Goal: Information Seeking & Learning: Learn about a topic

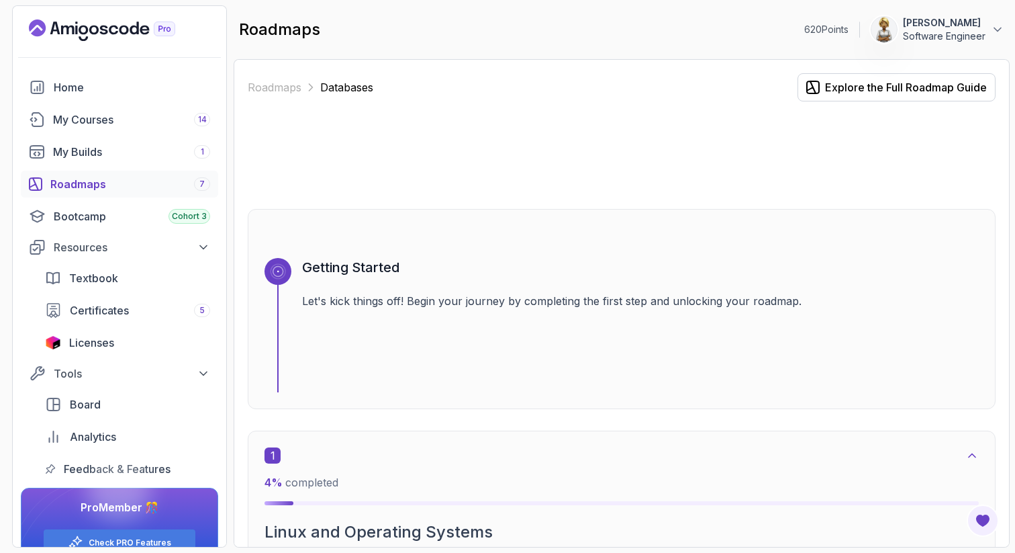
scroll to position [1584, 0]
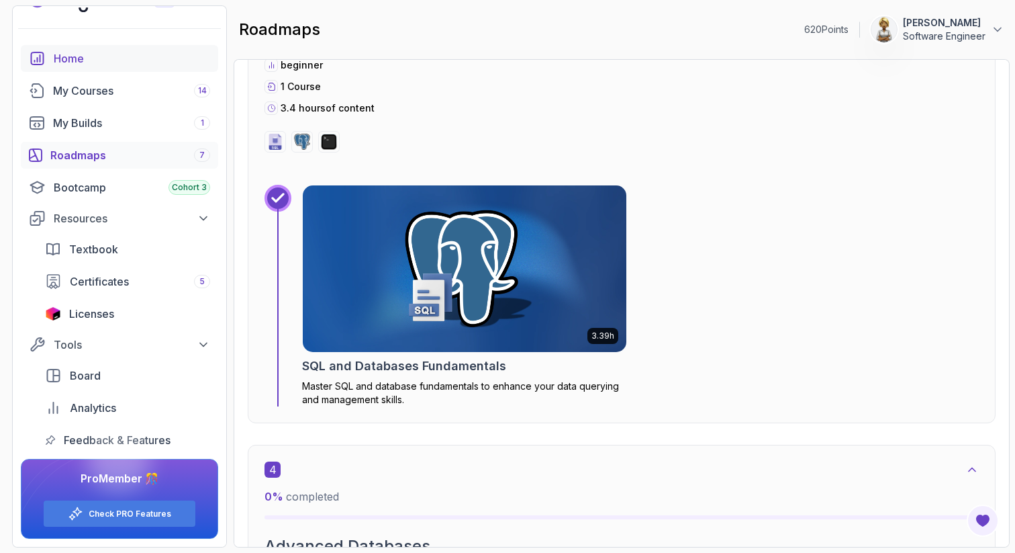
click at [77, 57] on div "Home" at bounding box center [132, 58] width 156 height 16
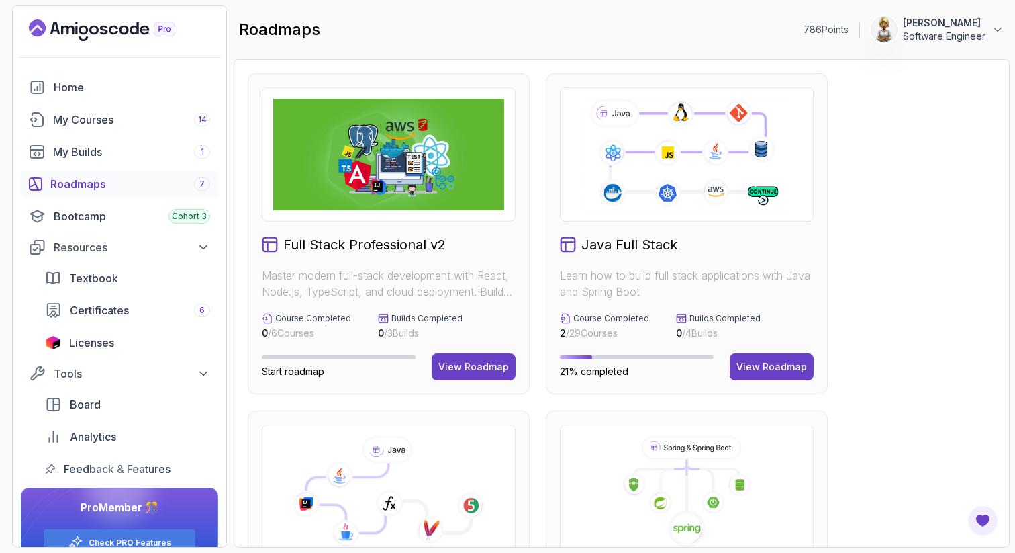
scroll to position [322, 0]
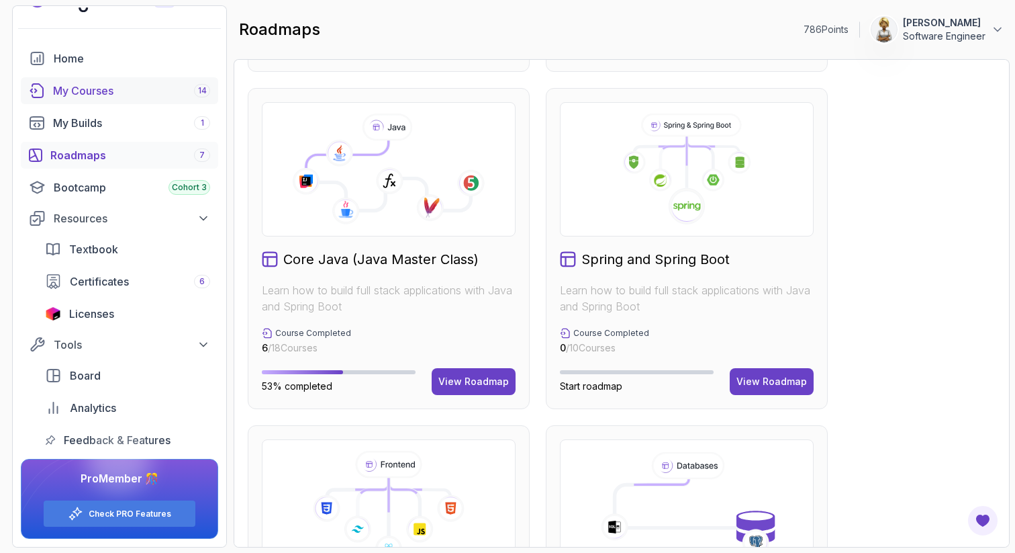
click at [106, 85] on div "My Courses 14" at bounding box center [131, 91] width 157 height 16
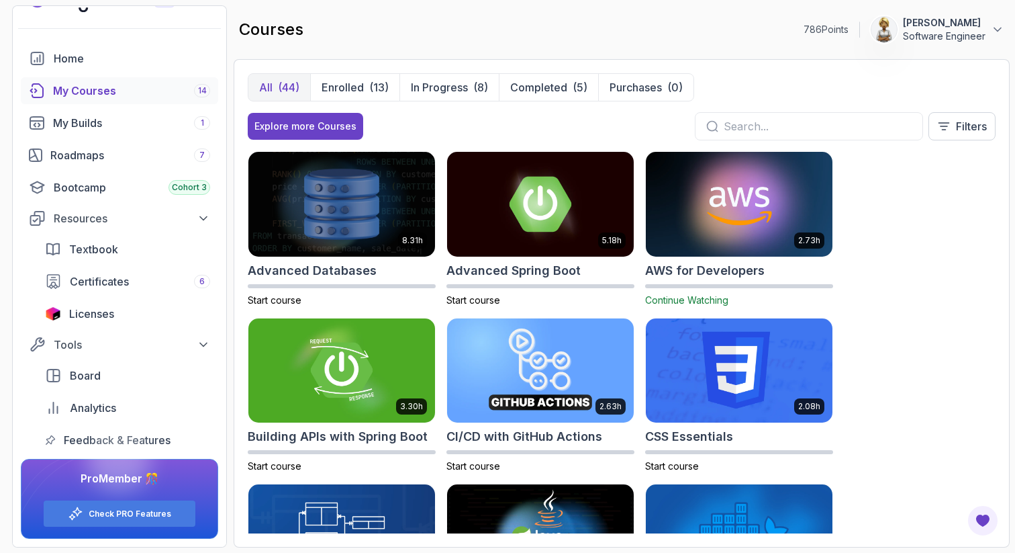
click at [996, 181] on div "All (44) Enrolled (13) In Progress (8) Completed (5) Purchases (0) Explore more…" at bounding box center [622, 303] width 776 height 488
click at [85, 156] on div "Roadmaps 7" at bounding box center [130, 155] width 160 height 16
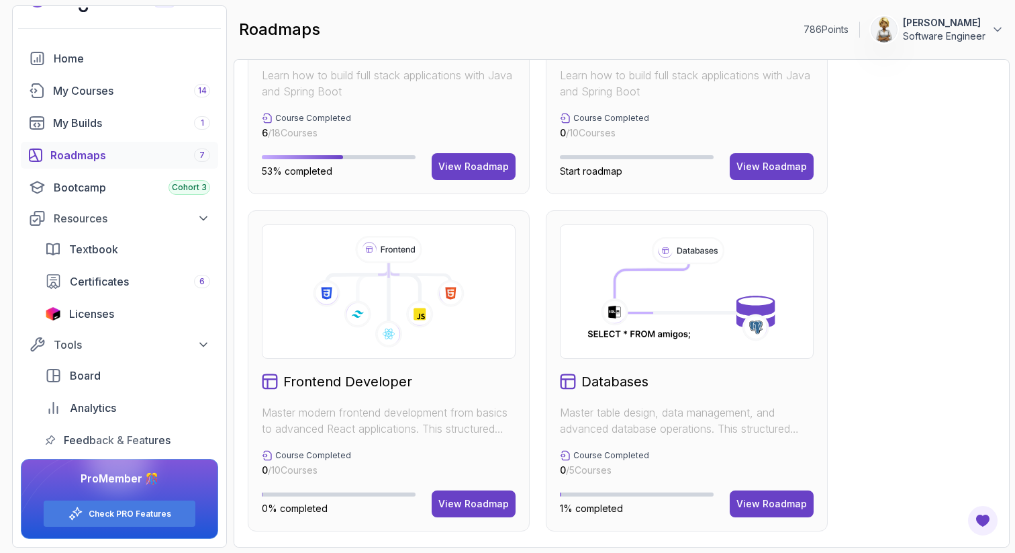
click at [657, 297] on icon at bounding box center [686, 291] width 207 height 111
click at [800, 511] on button "View Roadmap" at bounding box center [772, 503] width 84 height 27
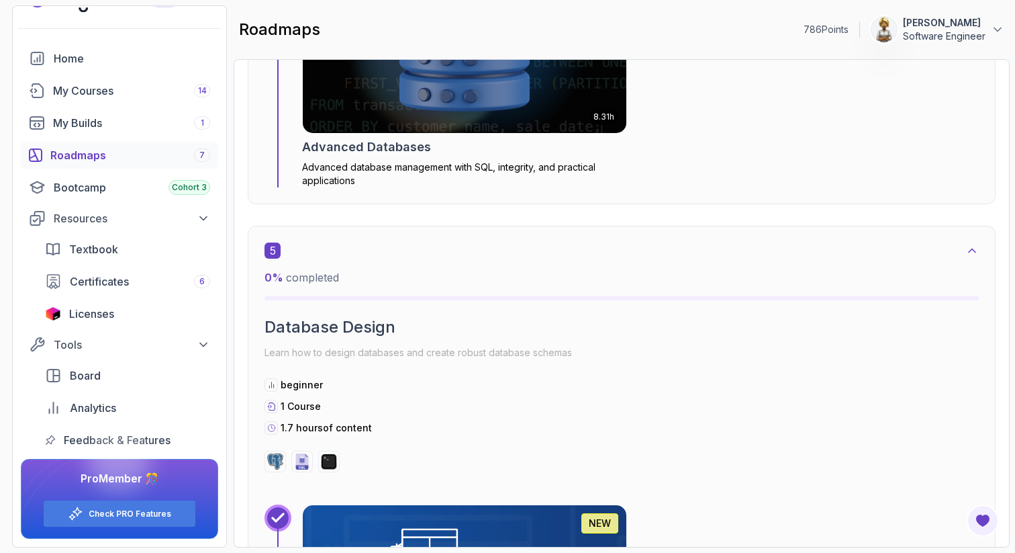
scroll to position [1598, 0]
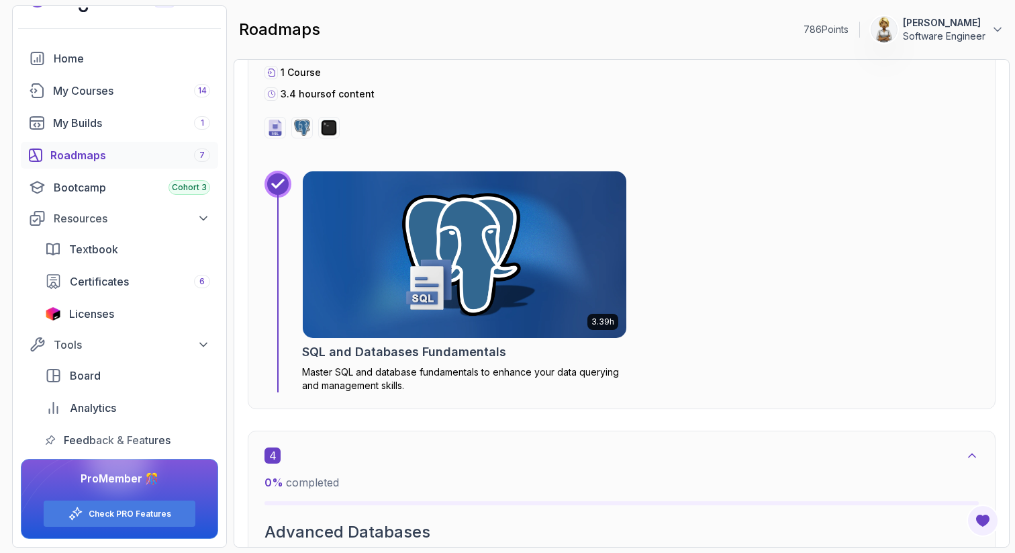
click at [554, 285] on img at bounding box center [465, 254] width 340 height 175
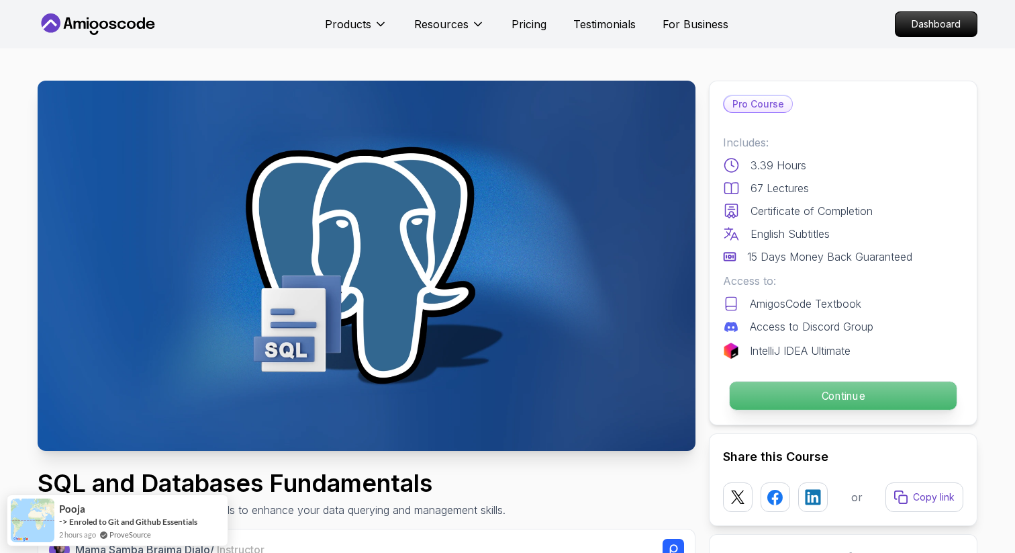
click at [792, 392] on p "Continue" at bounding box center [843, 395] width 227 height 28
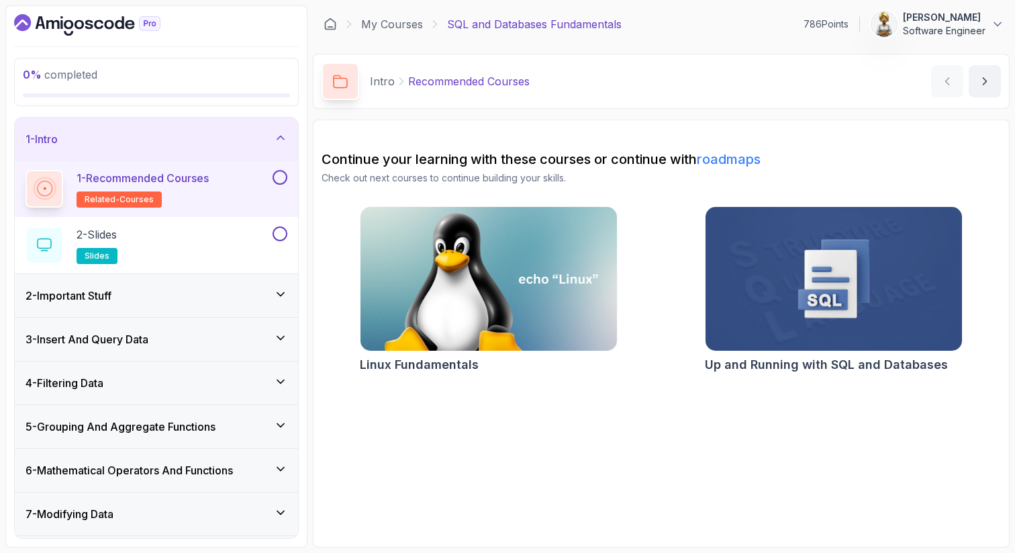
click at [279, 180] on button at bounding box center [280, 177] width 15 height 15
click at [242, 223] on div "2 - Slides slides" at bounding box center [156, 245] width 283 height 56
click at [242, 245] on div "2 - Slides slides" at bounding box center [148, 245] width 244 height 38
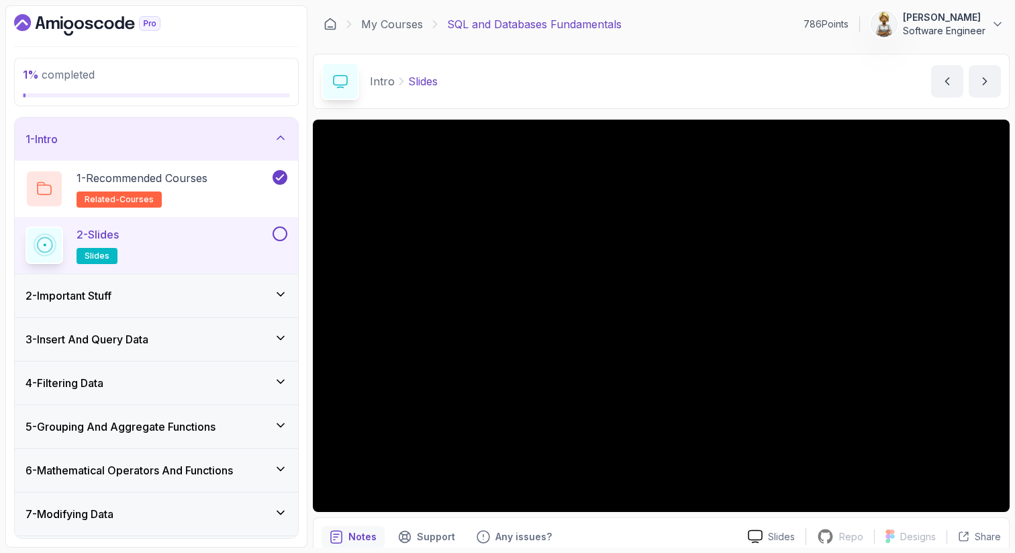
click at [284, 230] on button at bounding box center [280, 233] width 15 height 15
click at [283, 293] on icon at bounding box center [280, 293] width 7 height 3
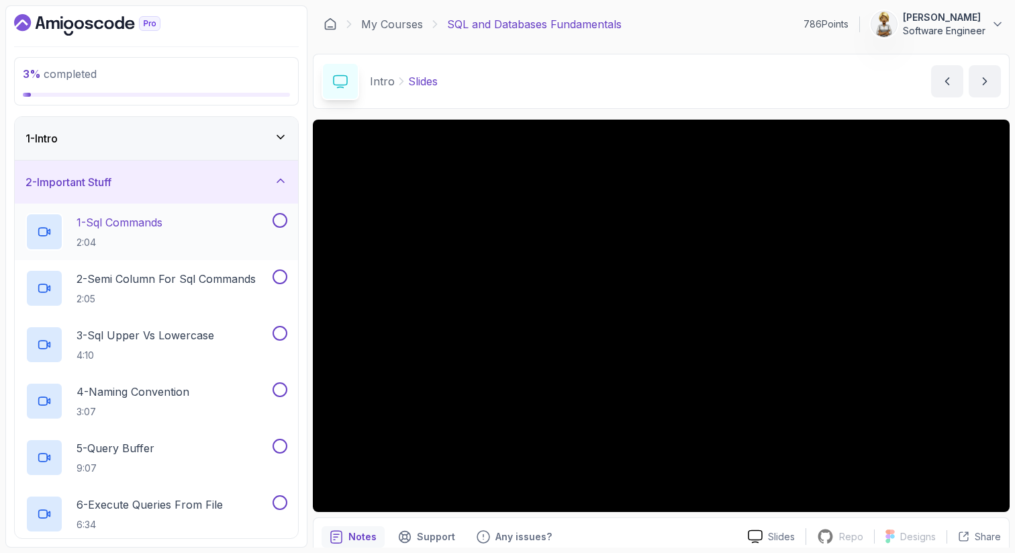
click at [214, 232] on div "1 - Sql Commands 2:04" at bounding box center [148, 232] width 244 height 38
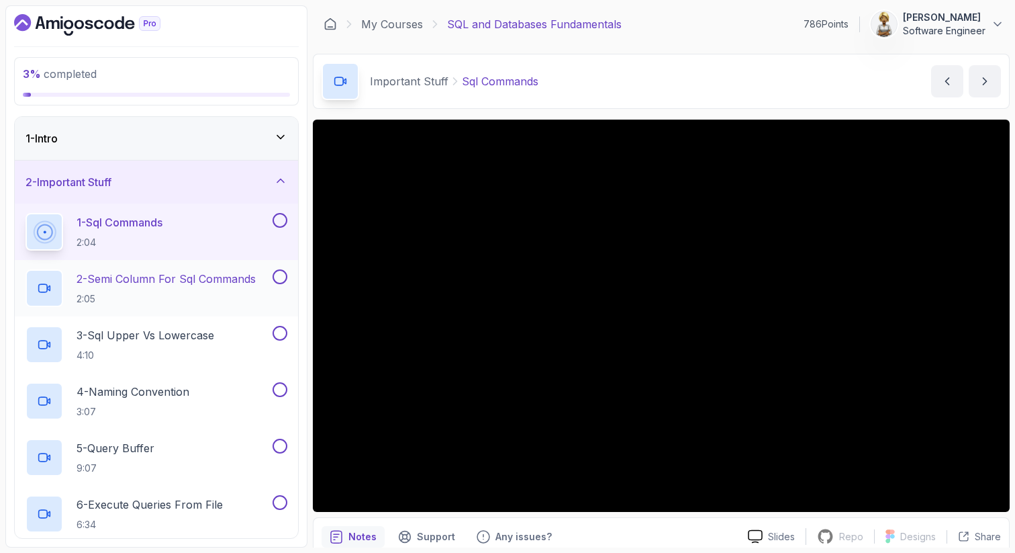
click at [199, 279] on p "2 - Semi Column For Sql Commands" at bounding box center [166, 279] width 179 height 16
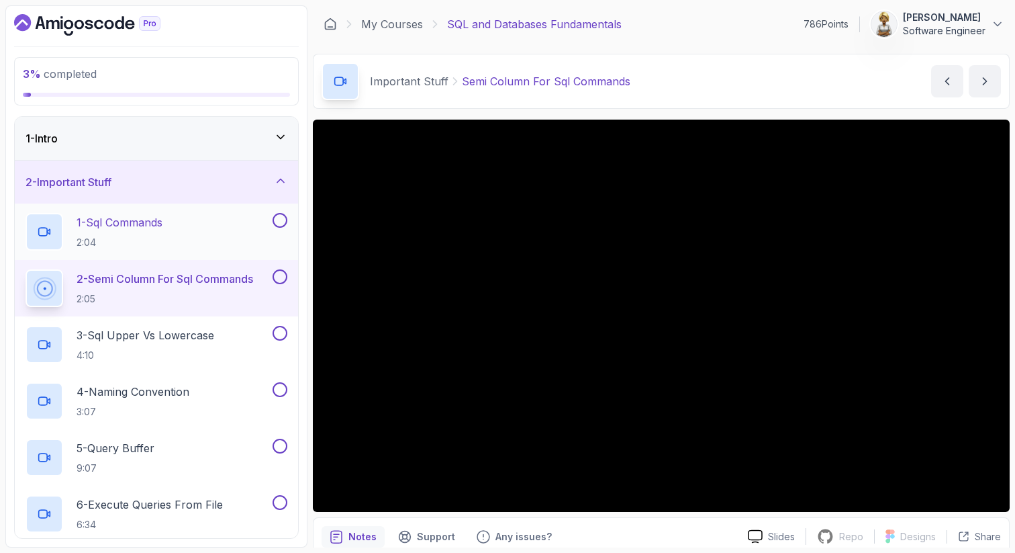
click at [205, 219] on div "1 - Sql Commands 2:04" at bounding box center [148, 232] width 244 height 38
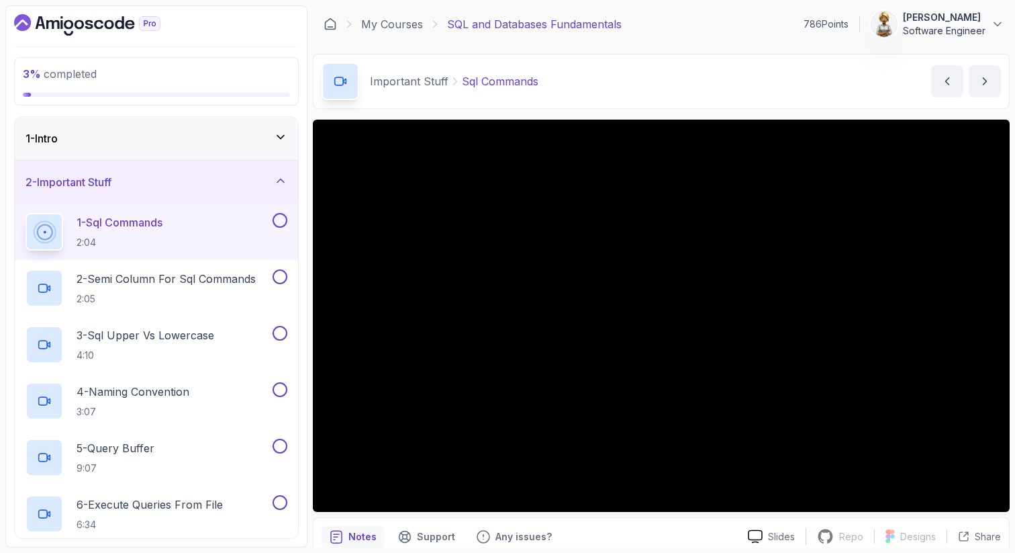
click at [280, 218] on button at bounding box center [280, 220] width 15 height 15
click at [216, 278] on p "2 - Semi Column For Sql Commands" at bounding box center [166, 279] width 179 height 16
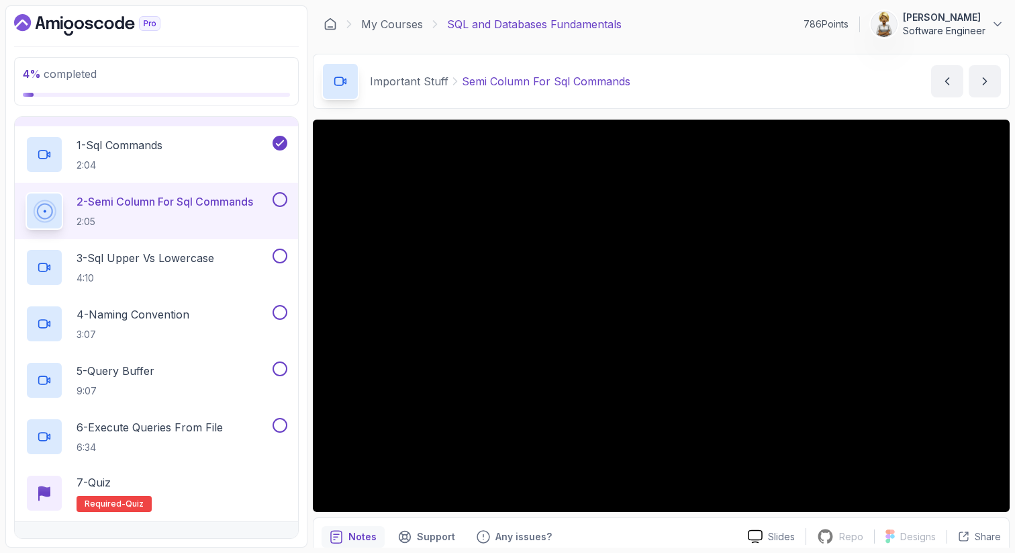
scroll to position [104, 0]
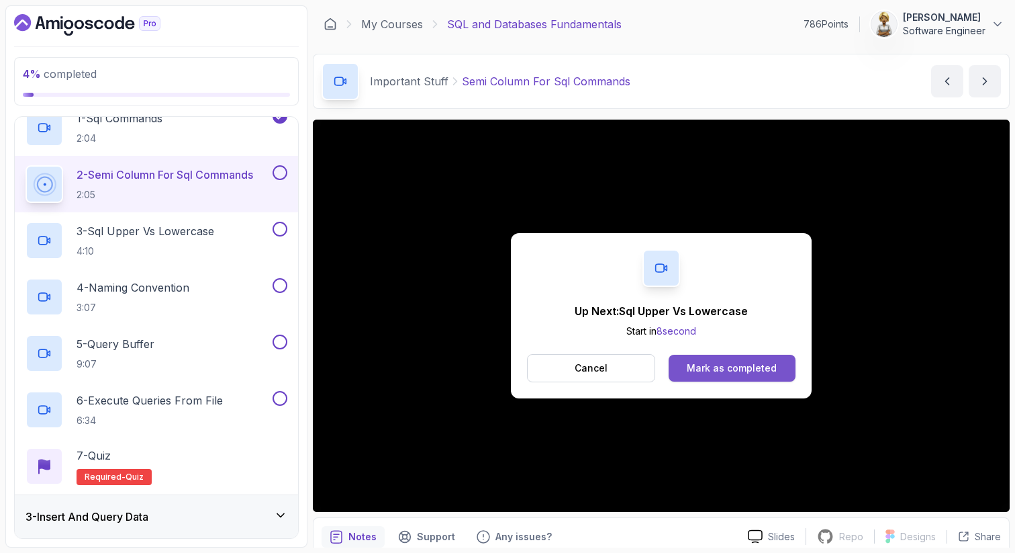
click at [696, 369] on div "Mark as completed" at bounding box center [732, 367] width 90 height 13
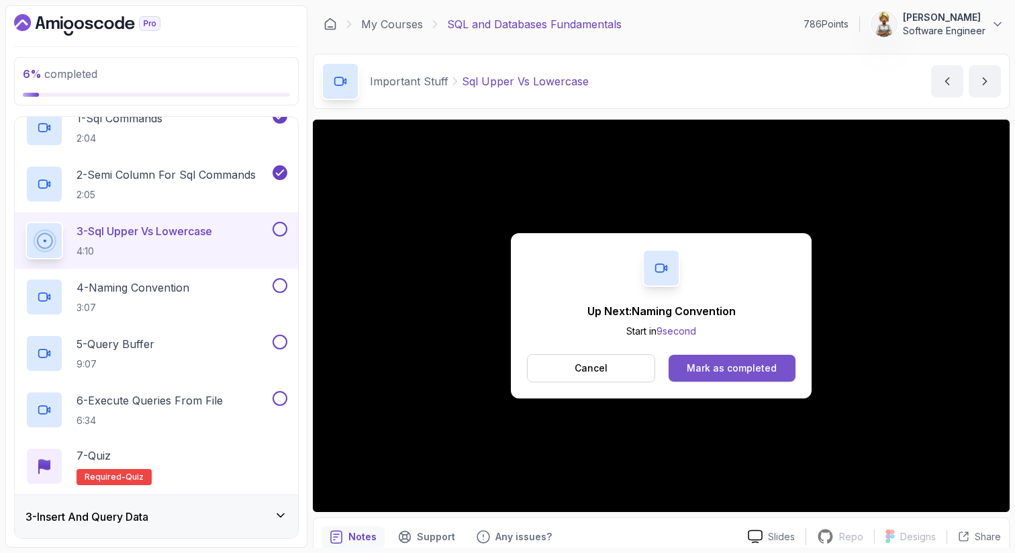
click at [745, 365] on div "Mark as completed" at bounding box center [732, 367] width 90 height 13
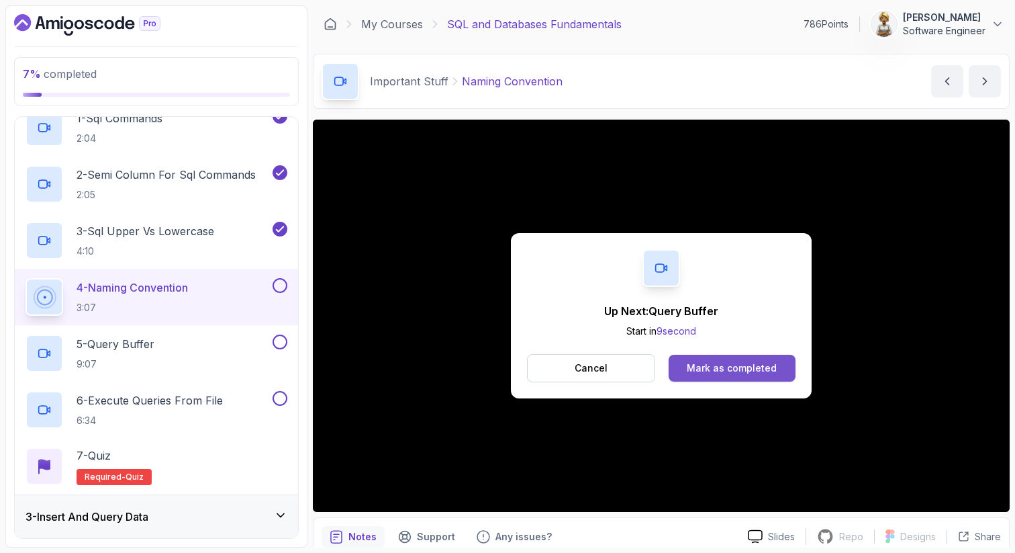
click at [724, 366] on div "Mark as completed" at bounding box center [732, 367] width 90 height 13
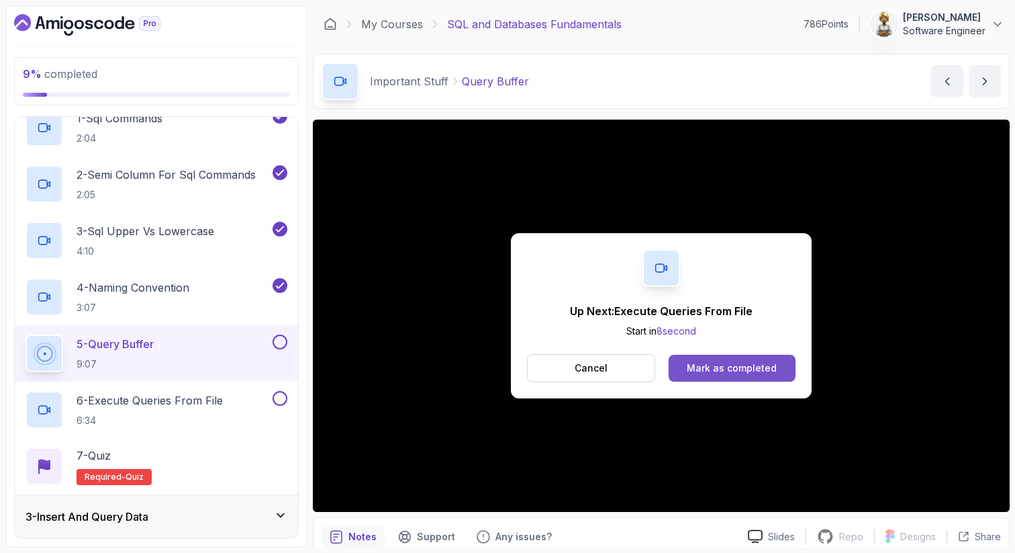
click at [763, 376] on button "Mark as completed" at bounding box center [732, 367] width 127 height 27
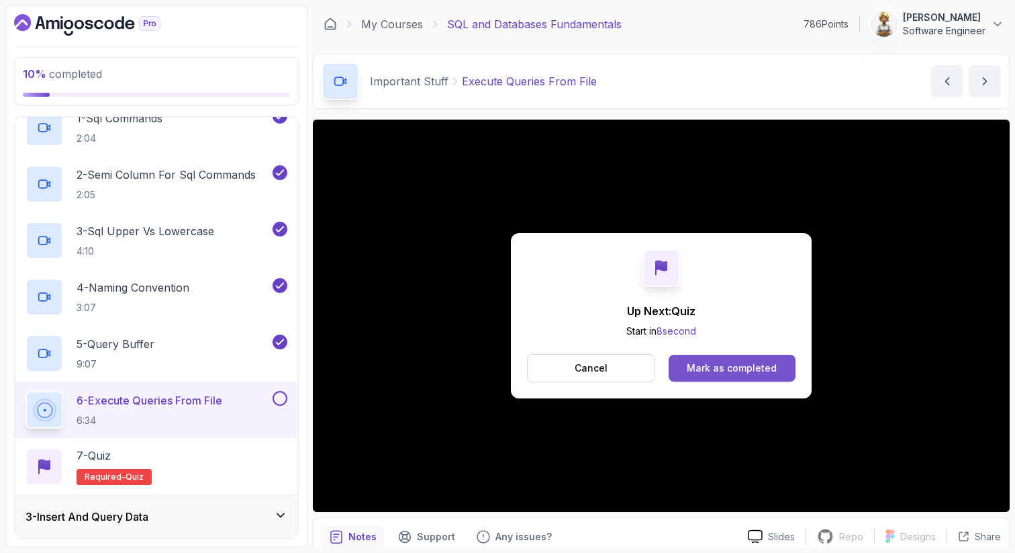
click at [757, 375] on button "Mark as completed" at bounding box center [732, 367] width 127 height 27
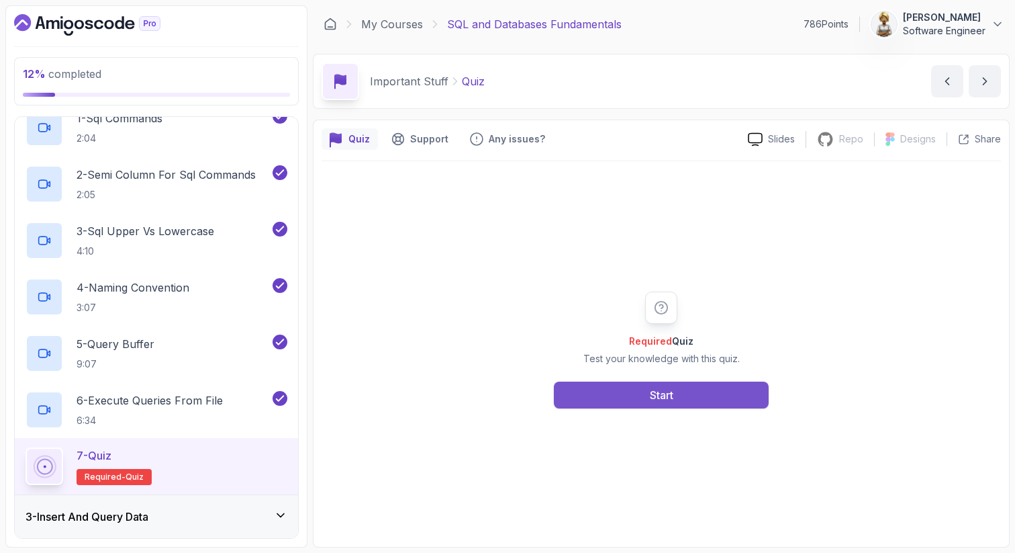
click at [677, 399] on button "Start" at bounding box center [661, 394] width 215 height 27
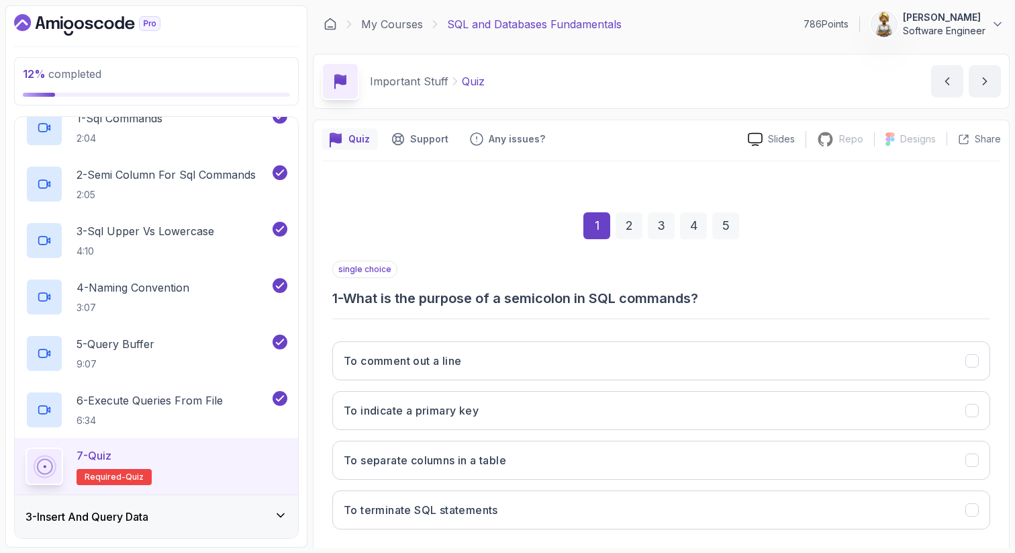
click at [508, 244] on div "1 2 3 4 5" at bounding box center [661, 226] width 658 height 70
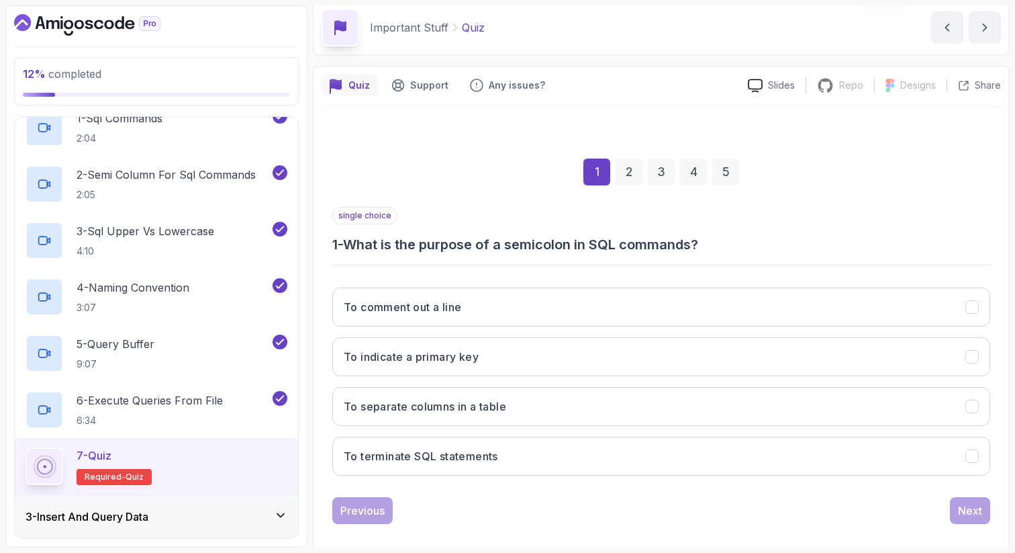
scroll to position [68, 0]
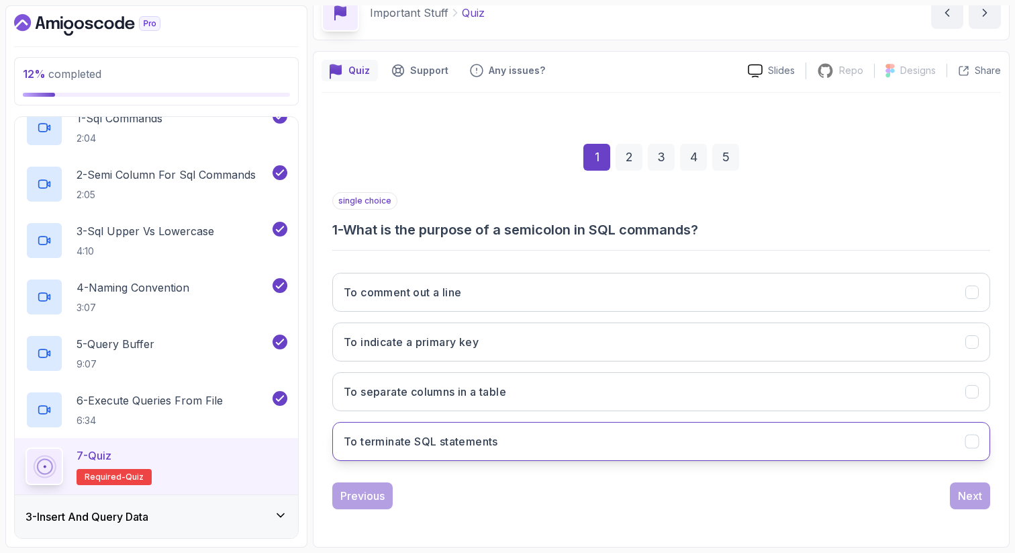
click at [451, 430] on button "To terminate SQL statements" at bounding box center [661, 441] width 658 height 39
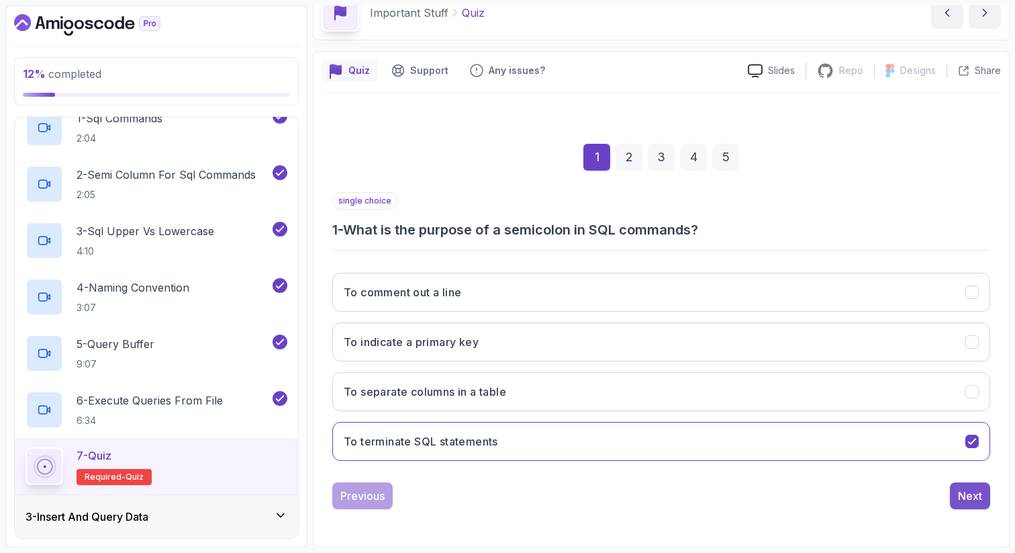
click at [974, 498] on div "Next" at bounding box center [970, 495] width 24 height 16
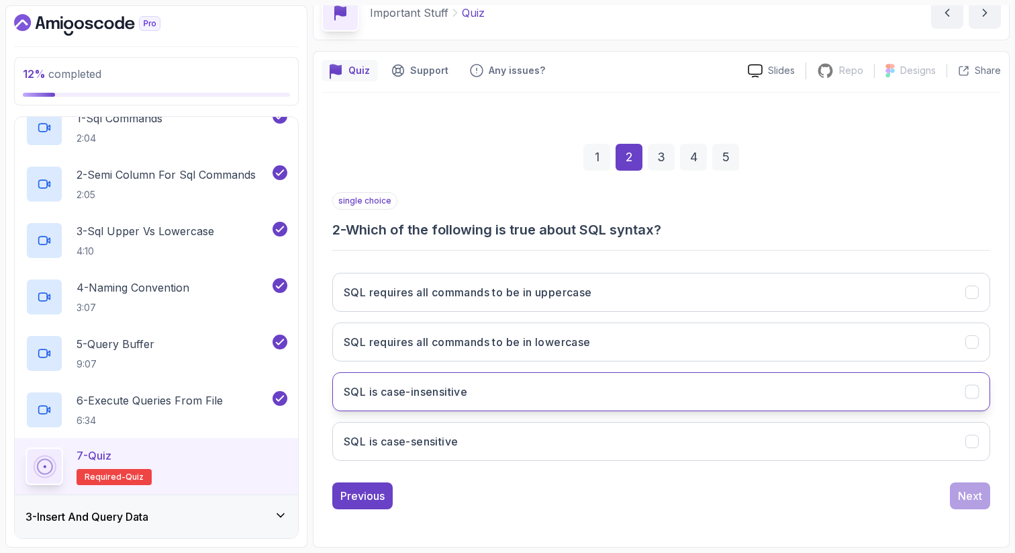
click at [424, 394] on h3 "SQL is case-insensitive" at bounding box center [406, 391] width 124 height 16
click at [966, 493] on div "Next" at bounding box center [970, 495] width 24 height 16
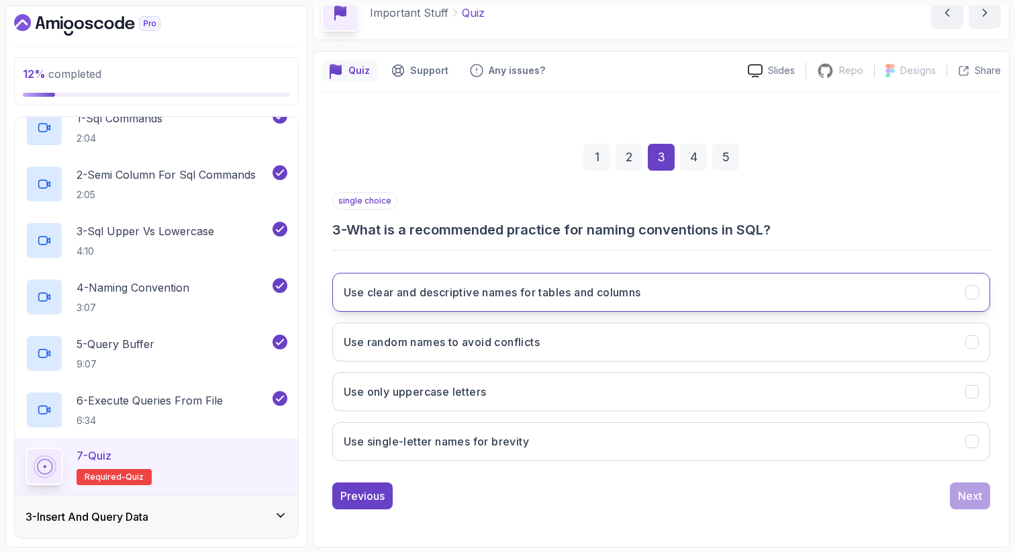
click at [485, 289] on h3 "Use clear and descriptive names for tables and columns" at bounding box center [492, 292] width 297 height 16
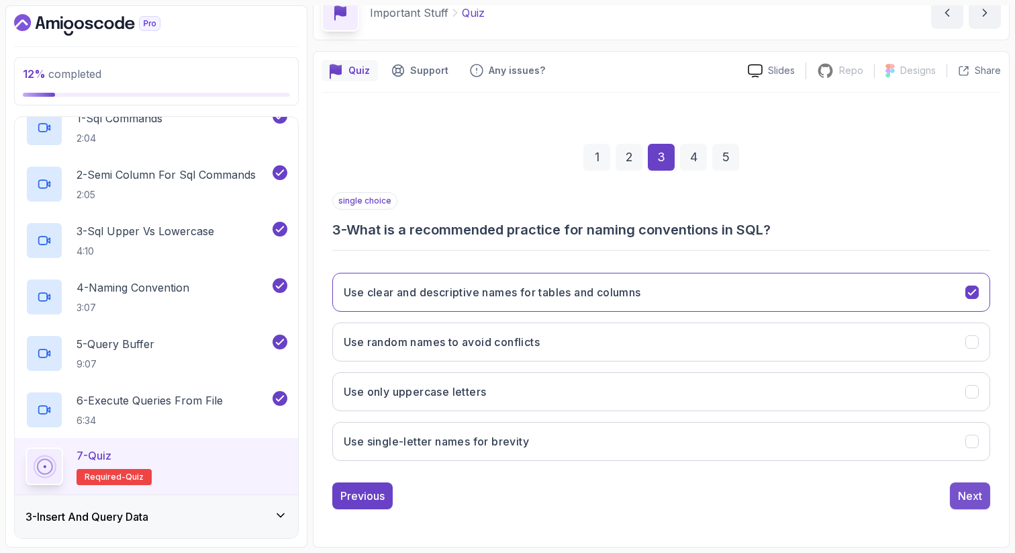
click at [971, 498] on div "Next" at bounding box center [970, 495] width 24 height 16
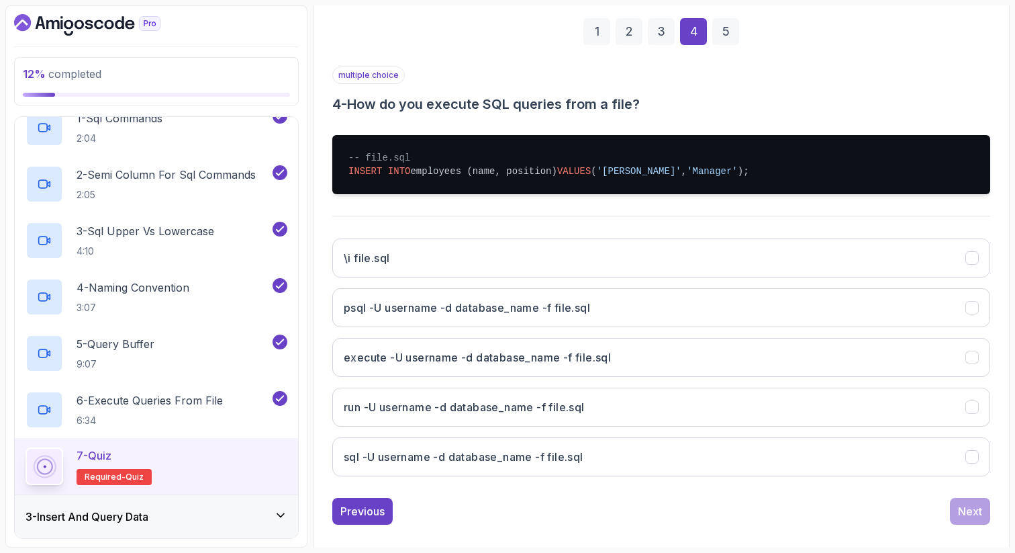
scroll to position [203, 0]
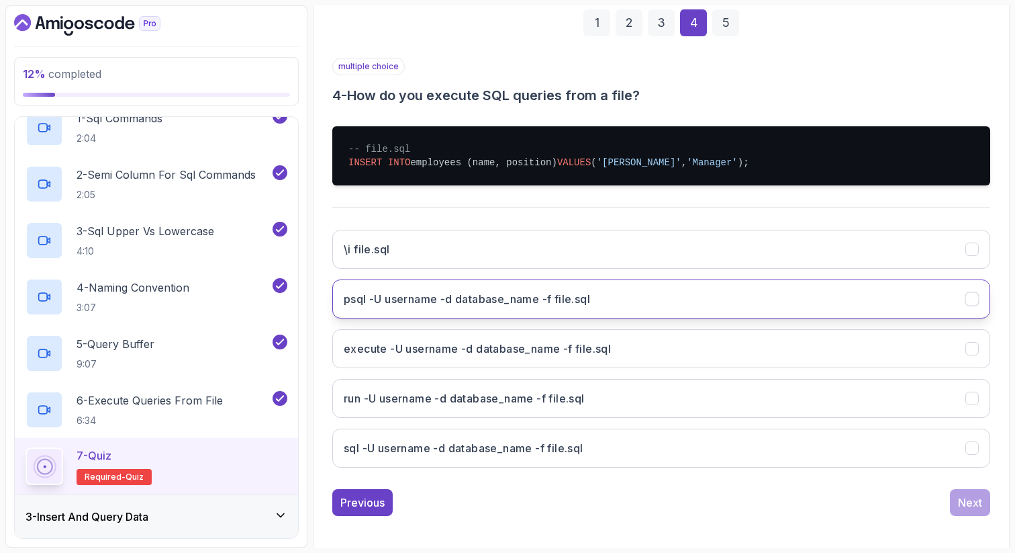
click at [585, 299] on h3 "psql -U username -d database_name -f file.sql" at bounding box center [467, 299] width 246 height 16
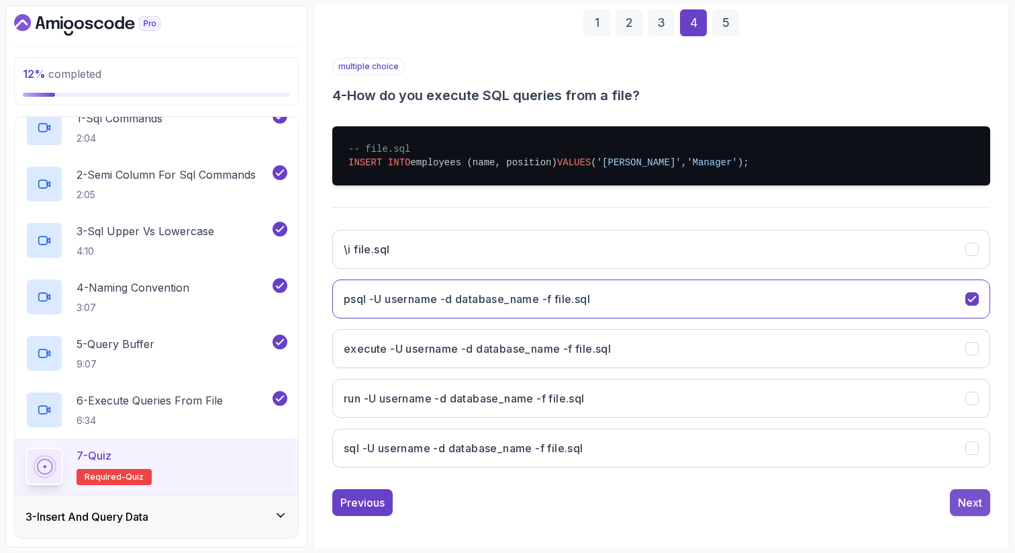
click at [973, 505] on div "Next" at bounding box center [970, 502] width 24 height 16
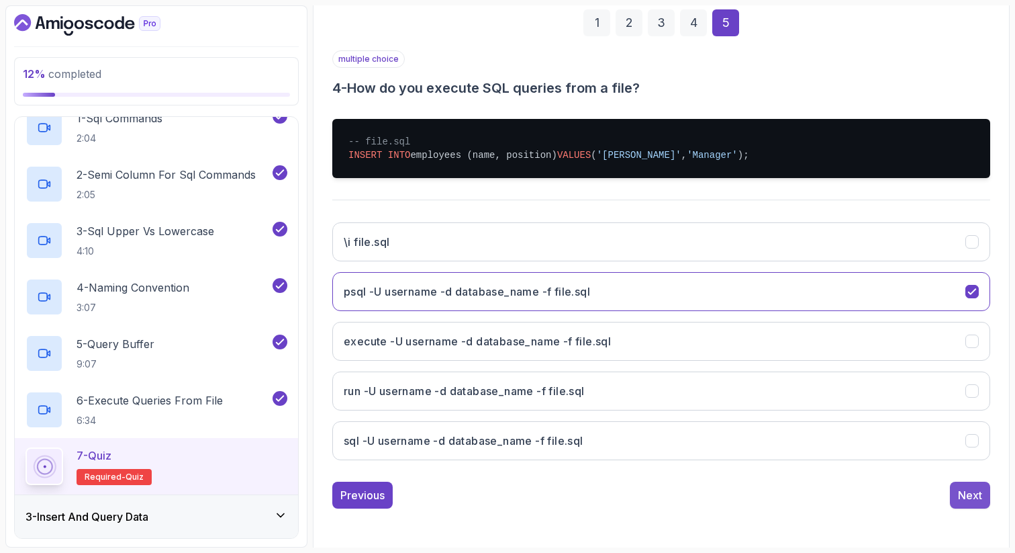
scroll to position [68, 0]
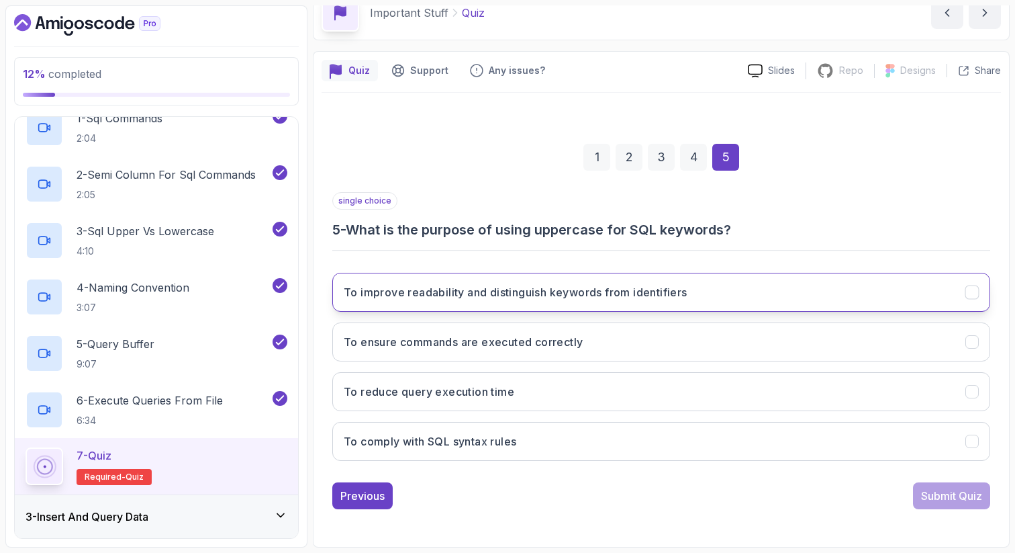
click at [661, 297] on h3 "To improve readability and distinguish keywords from identifiers" at bounding box center [516, 292] width 344 height 16
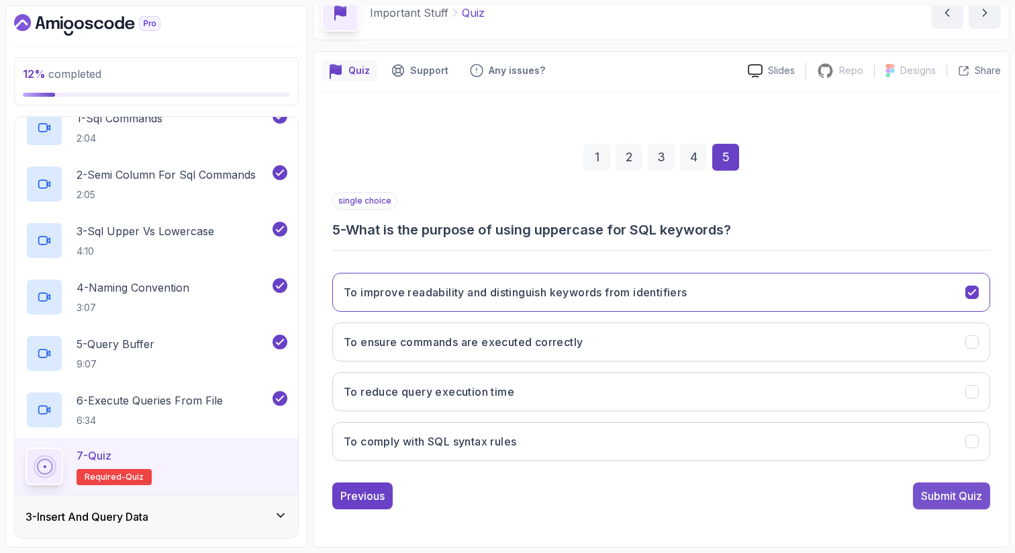
click at [946, 487] on div "Submit Quiz" at bounding box center [951, 495] width 61 height 16
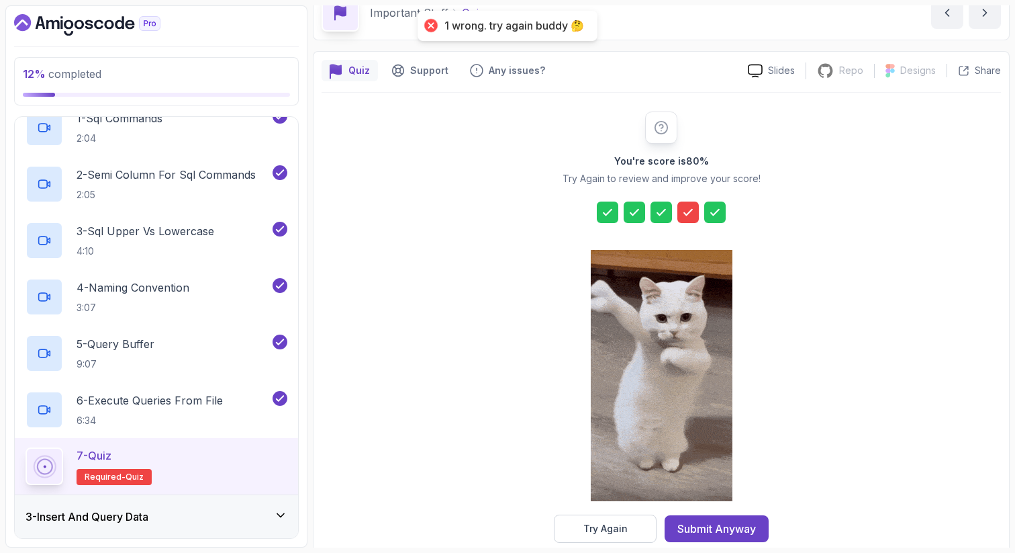
click at [683, 215] on icon at bounding box center [687, 211] width 13 height 13
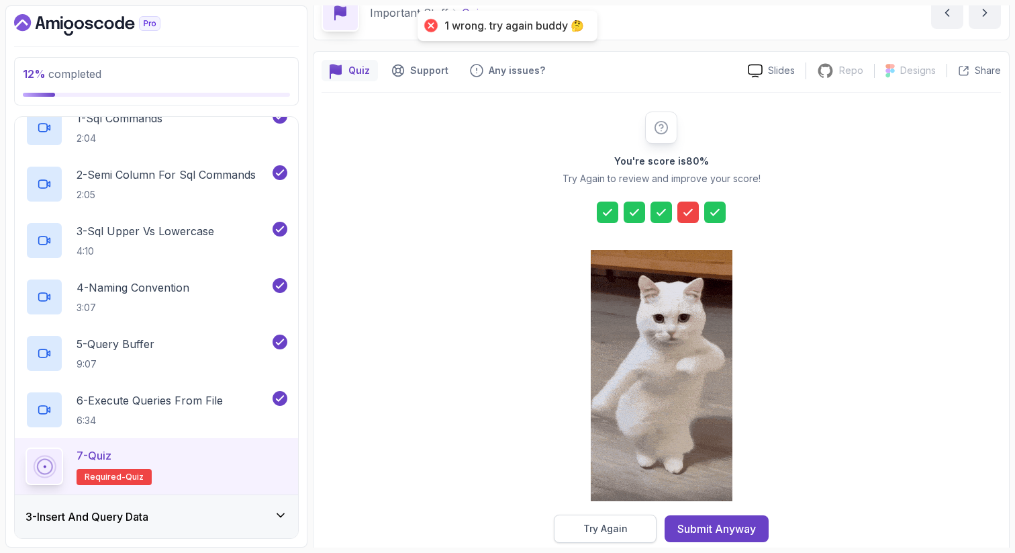
click at [622, 528] on div "Try Again" at bounding box center [605, 528] width 44 height 13
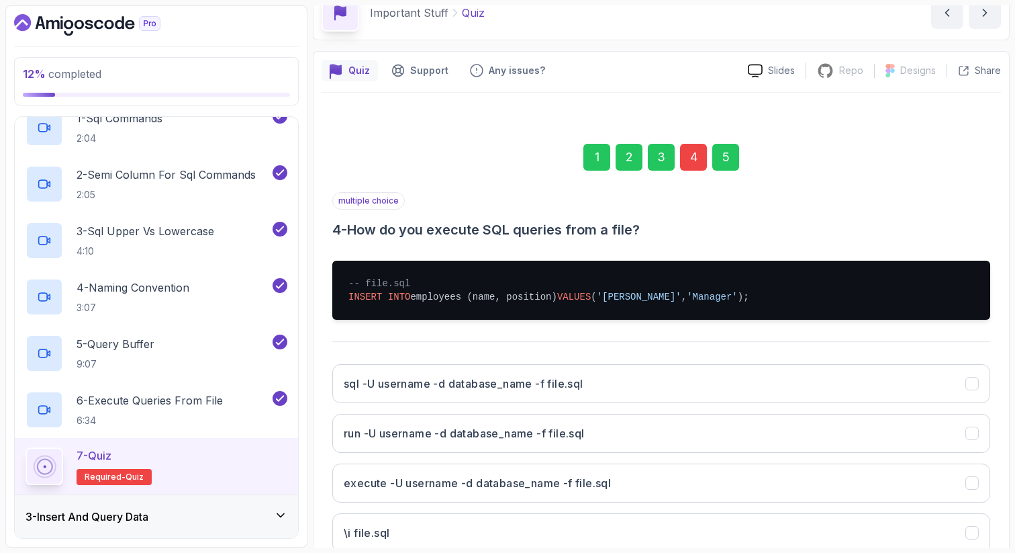
click at [730, 207] on div "multiple choice 4 - How do you execute SQL queries from a file?" at bounding box center [661, 215] width 658 height 47
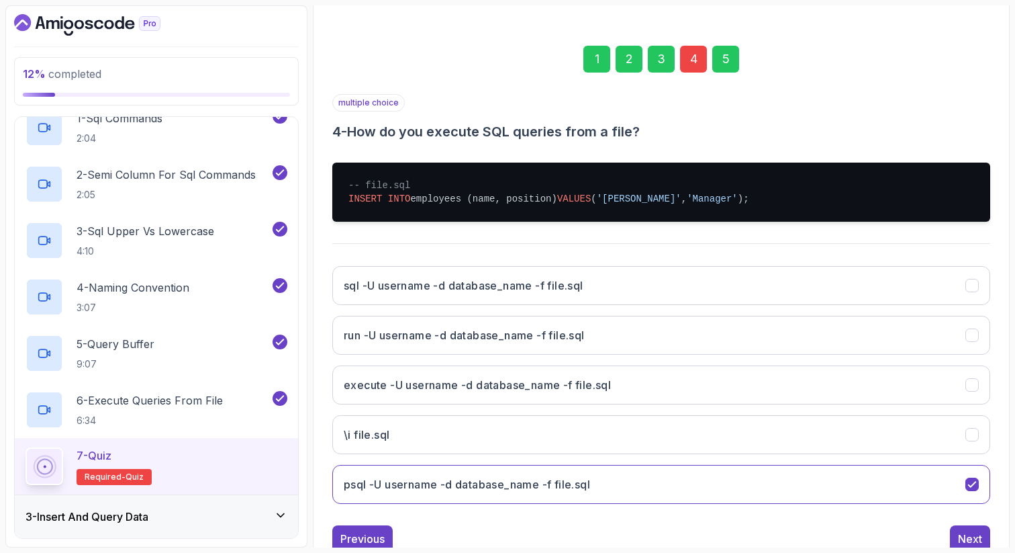
scroll to position [176, 0]
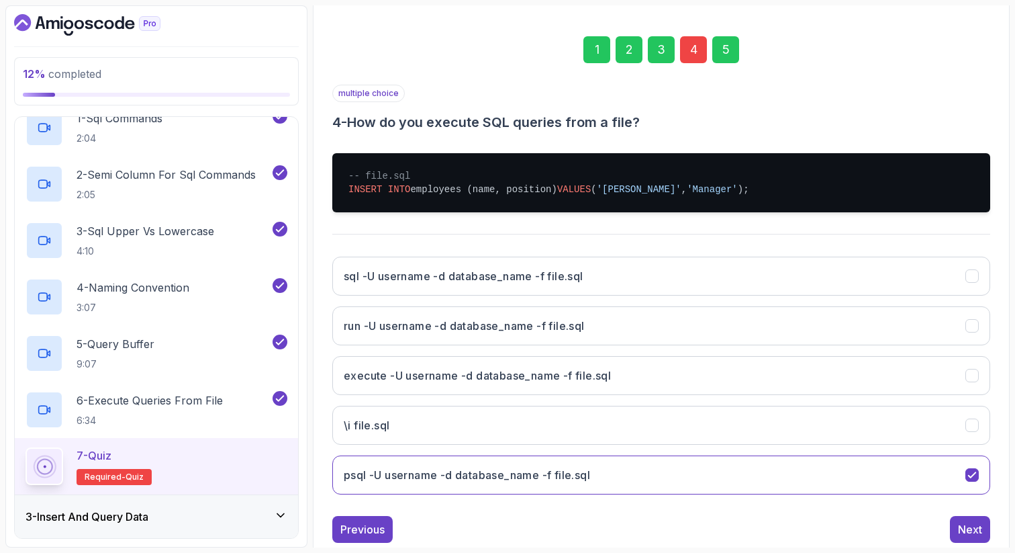
click at [524, 251] on div "sql -U username -d database_name -f file.sql run -U username -d database_name -…" at bounding box center [661, 375] width 658 height 259
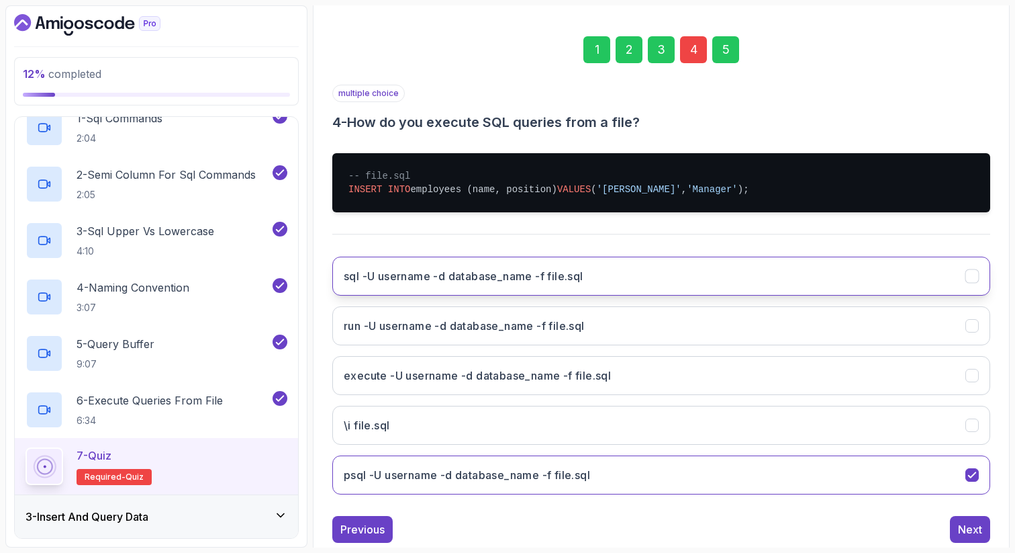
click at [524, 269] on h3 "sql -U username -d database_name -f file.sql" at bounding box center [464, 276] width 240 height 16
click at [973, 277] on icon "sql -U username -d database_name -f file.sql" at bounding box center [972, 276] width 13 height 13
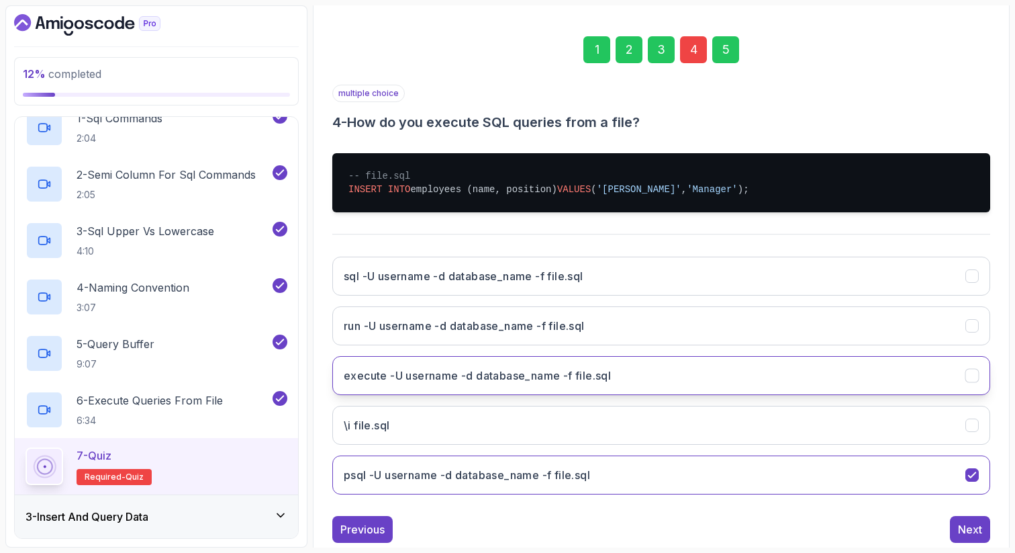
click at [871, 378] on button "execute -U username -d database_name -f file.sql" at bounding box center [661, 375] width 658 height 39
click at [723, 57] on div "5" at bounding box center [725, 49] width 27 height 27
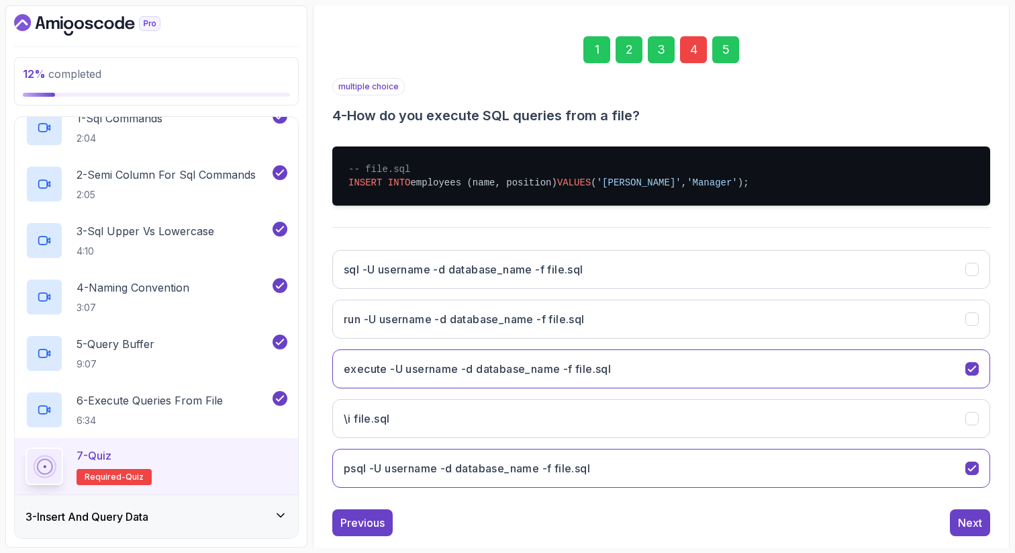
scroll to position [68, 0]
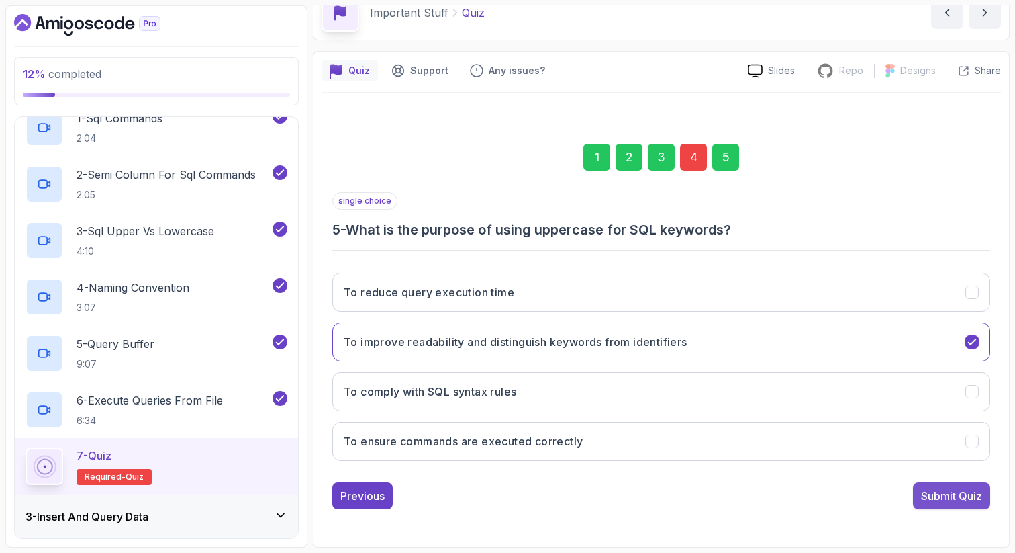
click at [936, 494] on div "Submit Quiz" at bounding box center [951, 495] width 61 height 16
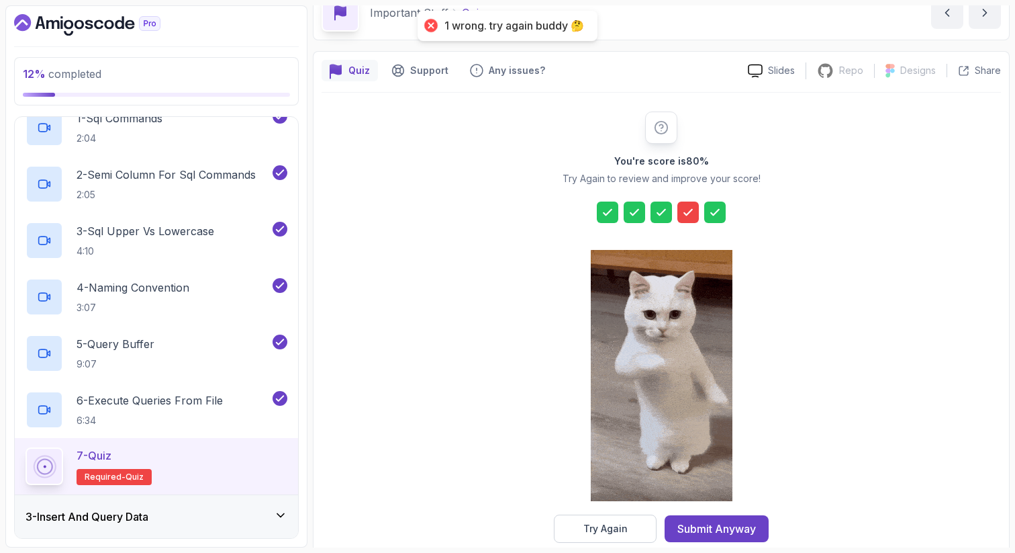
click at [688, 211] on icon at bounding box center [687, 211] width 13 height 13
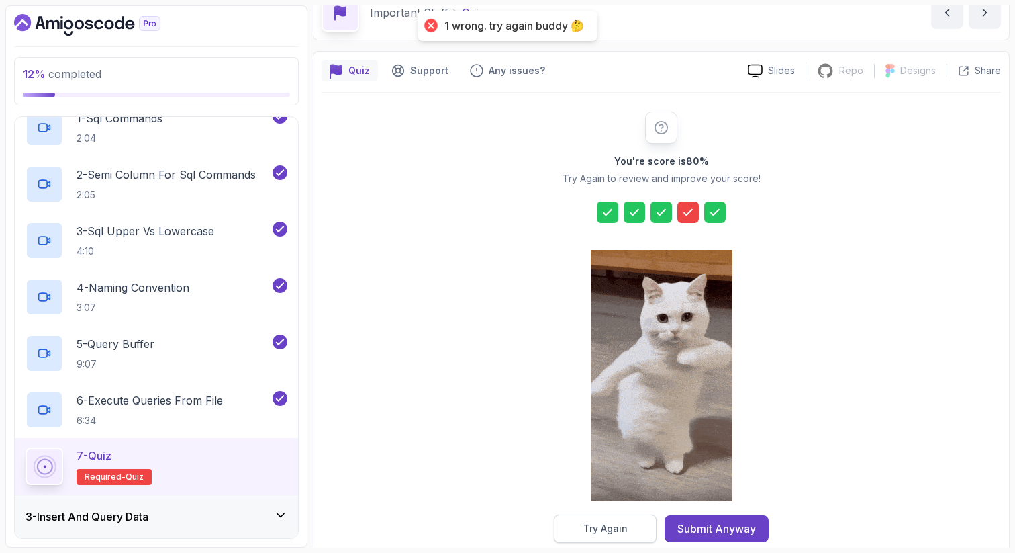
click at [579, 531] on button "Try Again" at bounding box center [605, 528] width 103 height 28
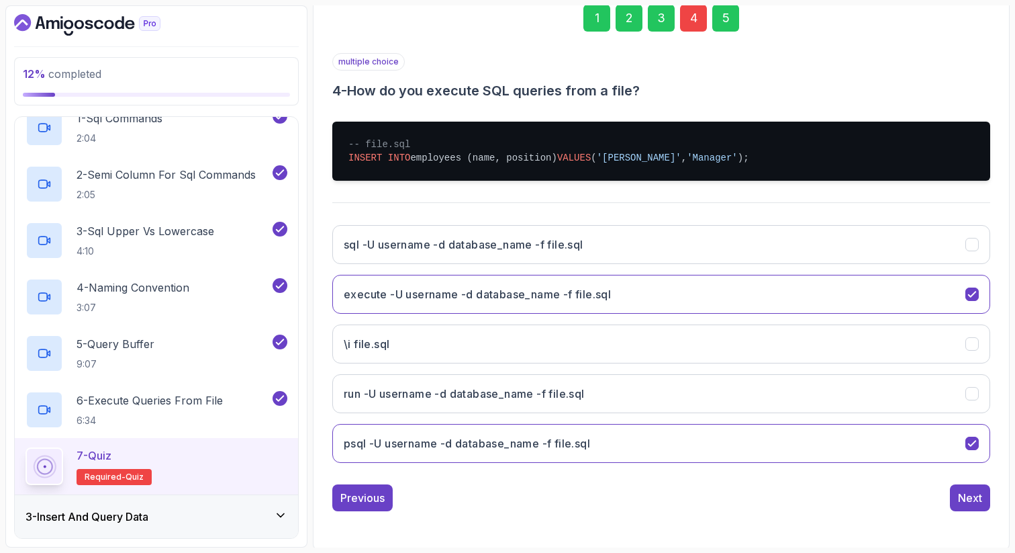
scroll to position [209, 0]
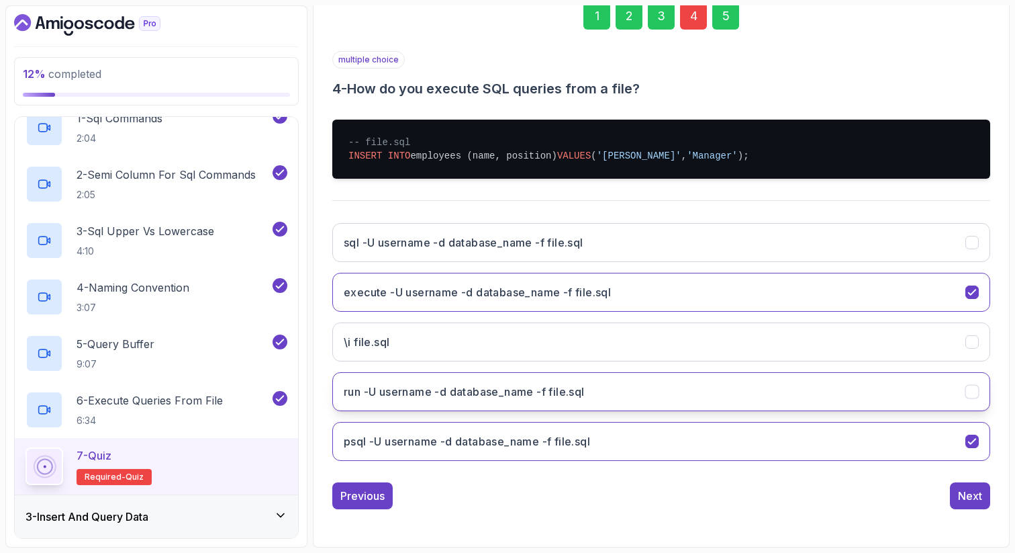
click at [537, 389] on h3 "run -U username -d database_name -f file.sql" at bounding box center [464, 391] width 241 height 16
click at [731, 21] on div "5" at bounding box center [725, 16] width 27 height 27
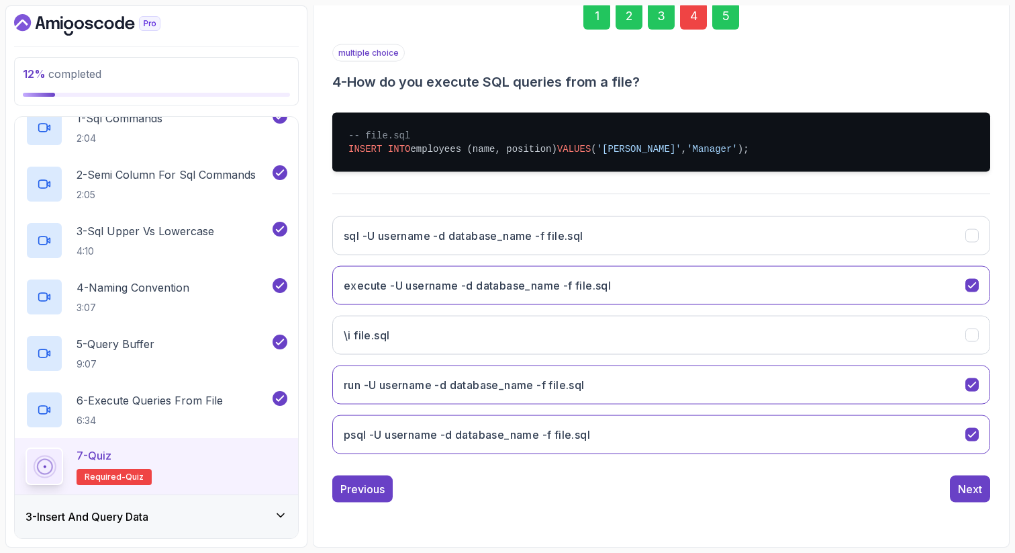
scroll to position [68, 0]
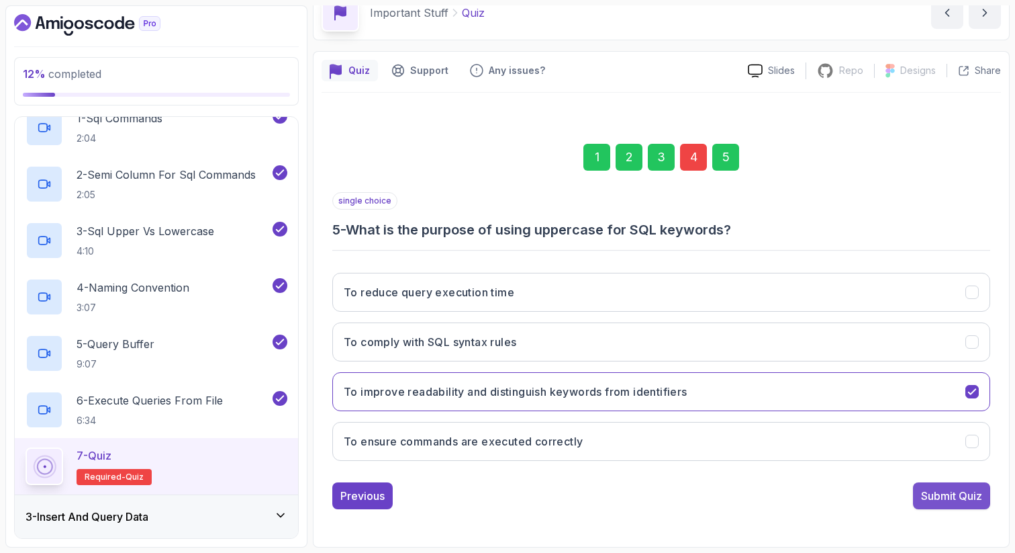
click at [938, 494] on div "Submit Quiz" at bounding box center [951, 495] width 61 height 16
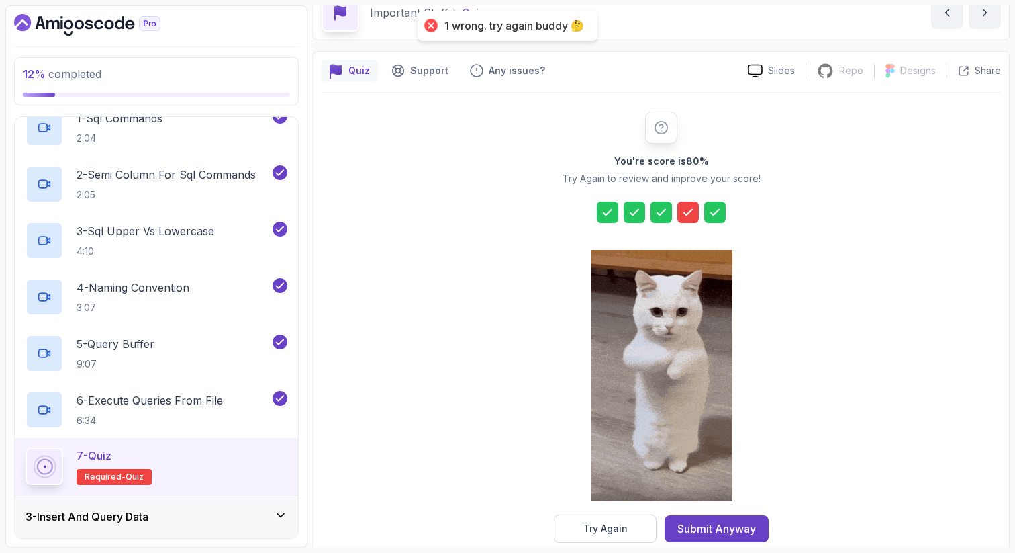
click at [688, 207] on icon at bounding box center [687, 211] width 13 height 13
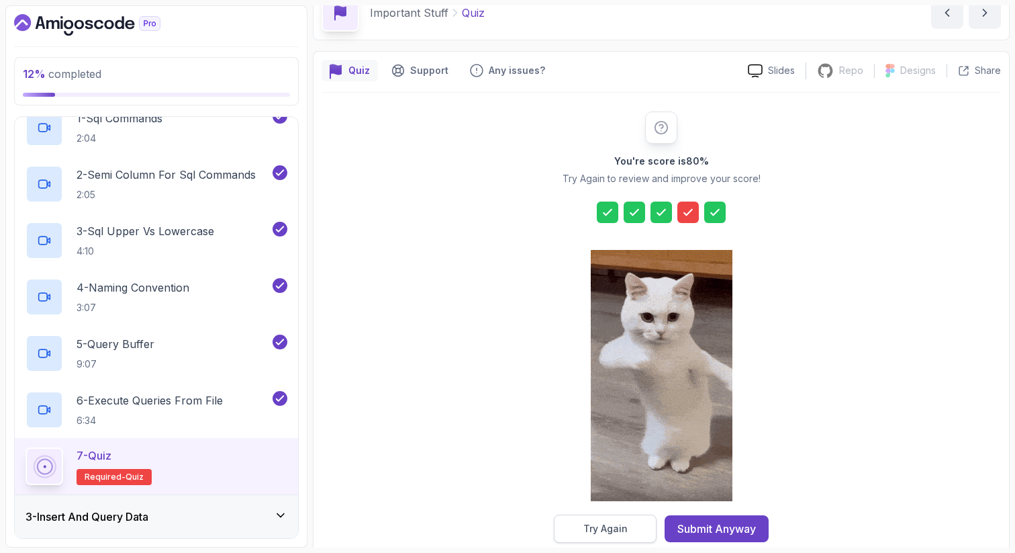
click at [589, 530] on div "Try Again" at bounding box center [605, 528] width 44 height 13
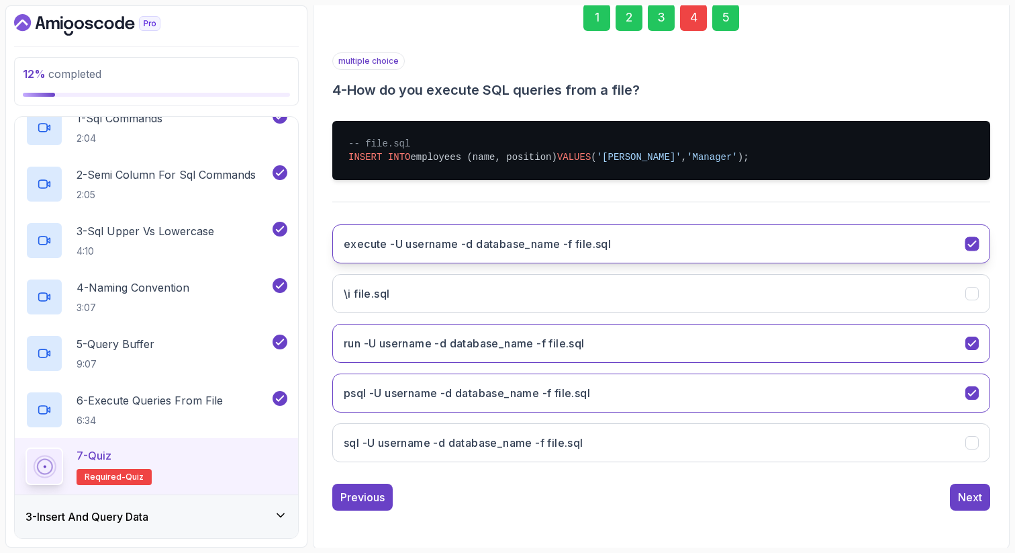
scroll to position [209, 0]
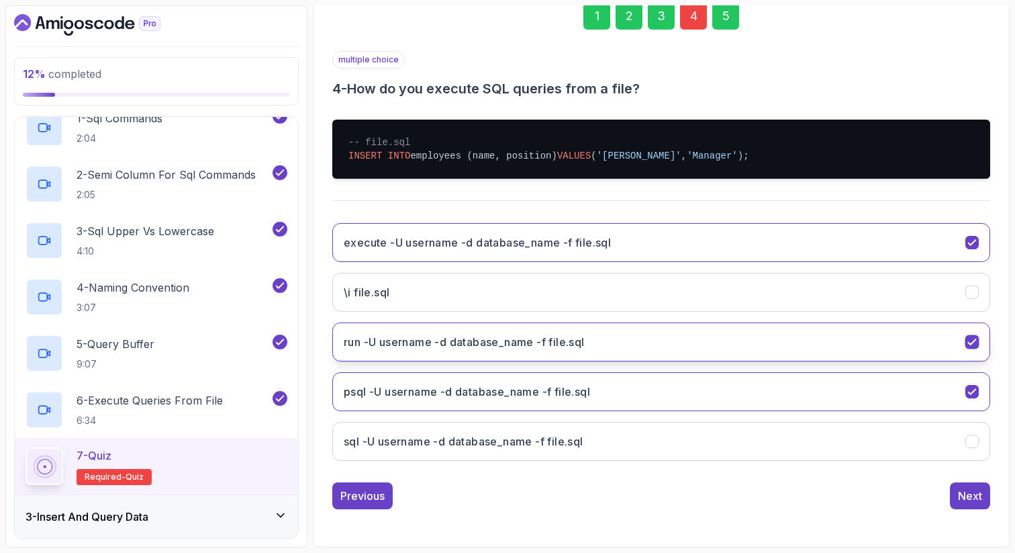
click at [970, 338] on icon "run -U username -d database_name -f file.sql" at bounding box center [972, 342] width 13 height 13
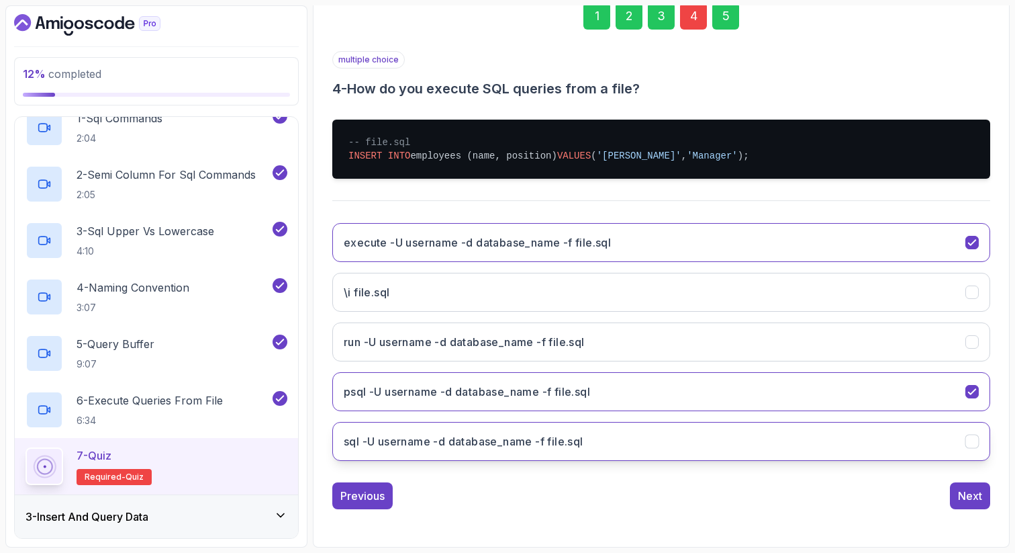
click at [973, 440] on icon "sql -U username -d database_name -f file.sql" at bounding box center [971, 440] width 7 height 5
click at [723, 18] on div "5" at bounding box center [725, 16] width 27 height 27
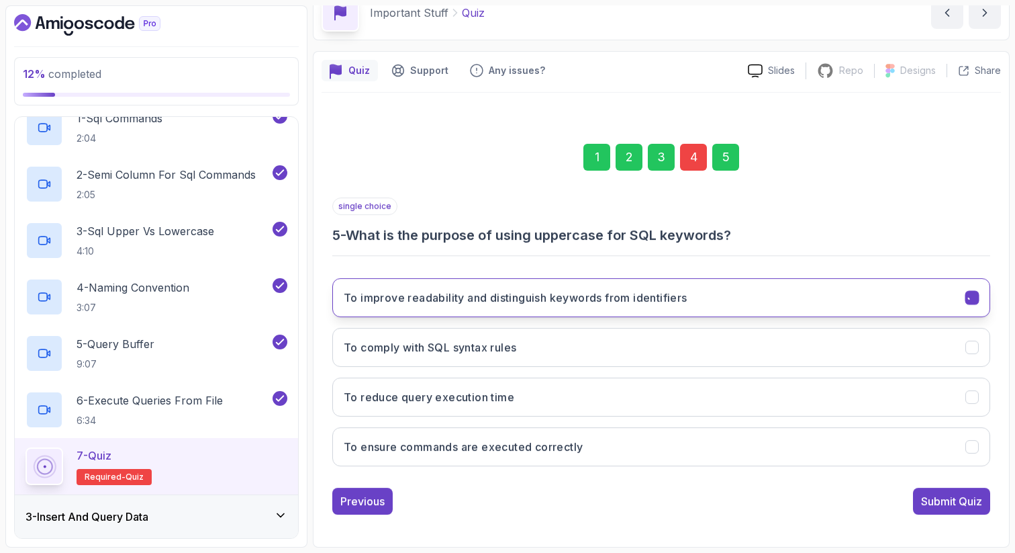
scroll to position [68, 0]
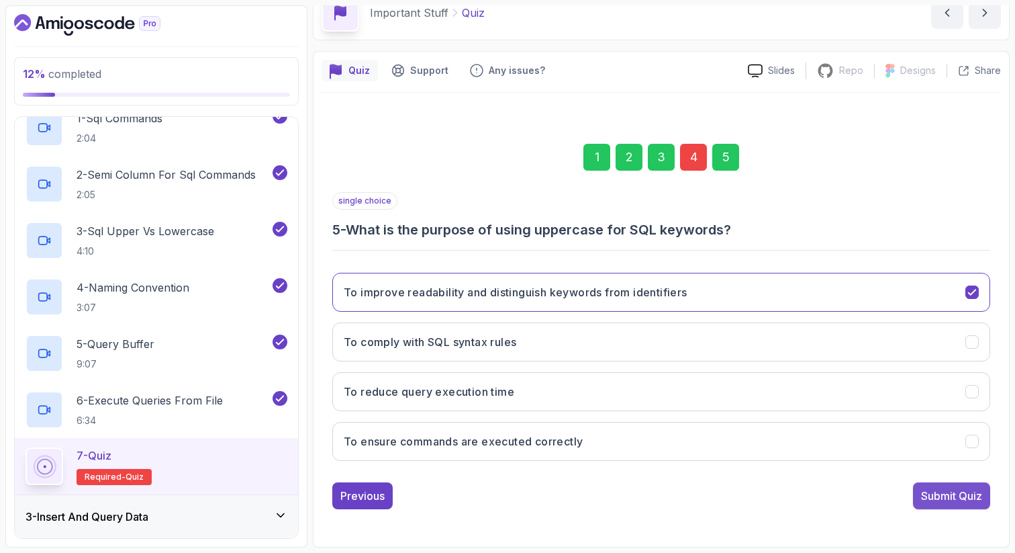
click at [923, 491] on div "Submit Quiz" at bounding box center [951, 495] width 61 height 16
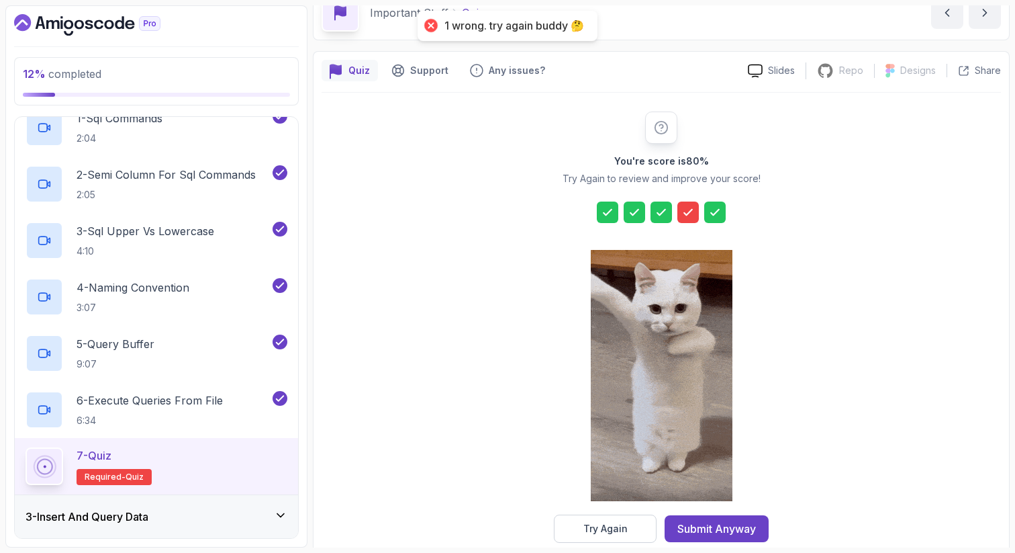
click at [691, 208] on icon at bounding box center [687, 211] width 13 height 13
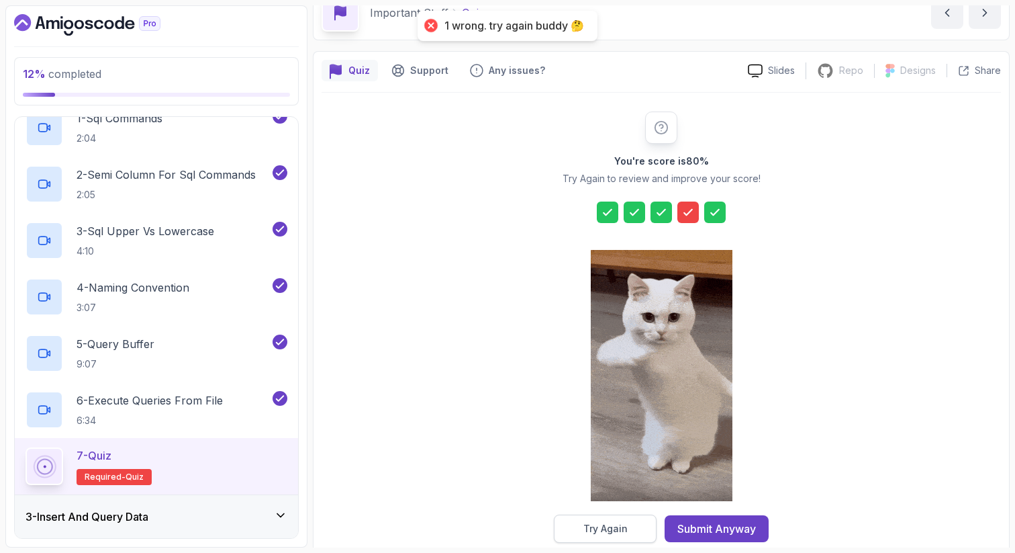
click at [598, 534] on div "Try Again" at bounding box center [605, 528] width 44 height 13
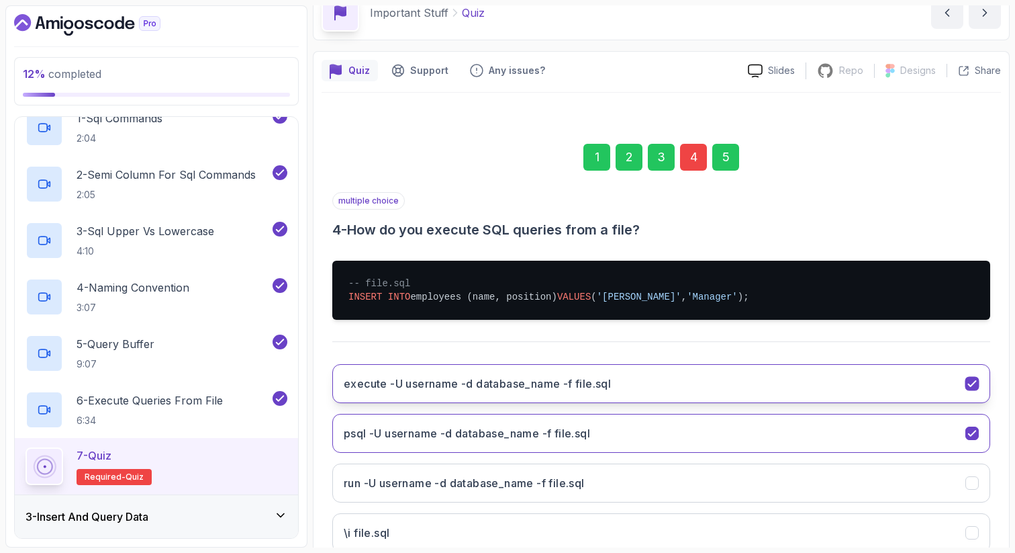
click at [971, 379] on icon "execute -U username -d database_name -f file.sql" at bounding box center [972, 383] width 13 height 13
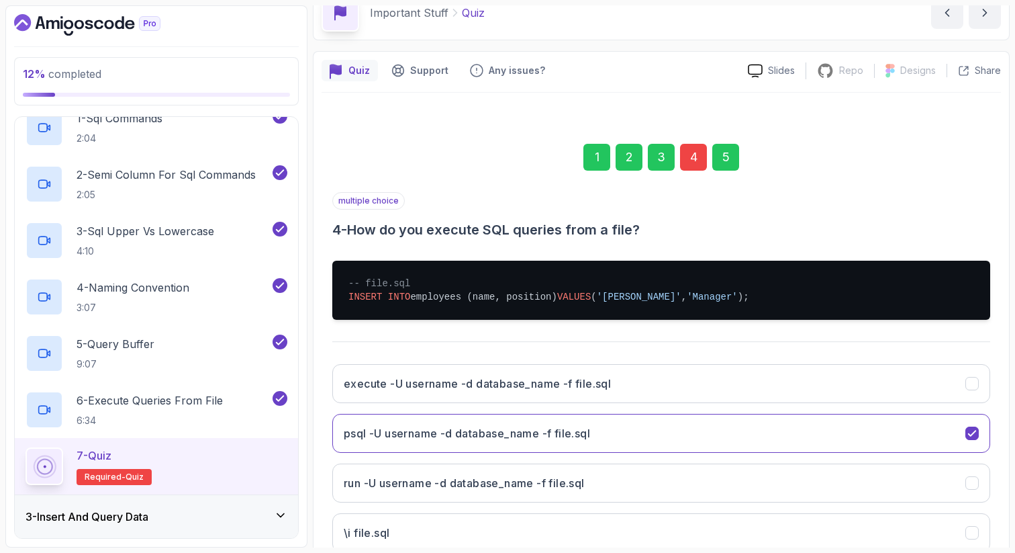
click at [726, 146] on div "5" at bounding box center [725, 157] width 27 height 27
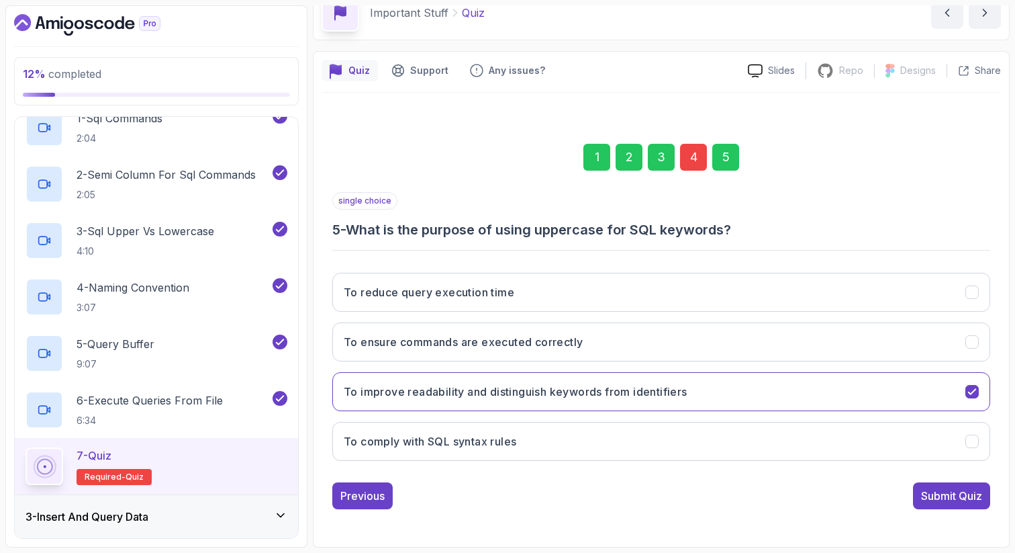
click at [956, 496] on div "Submit Quiz" at bounding box center [951, 495] width 61 height 16
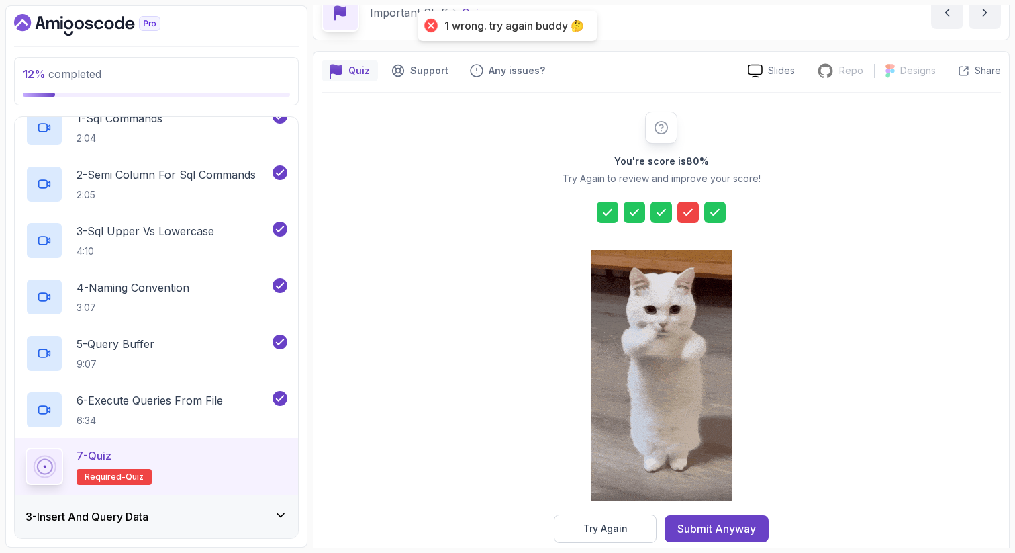
click at [679, 214] on div at bounding box center [687, 211] width 21 height 21
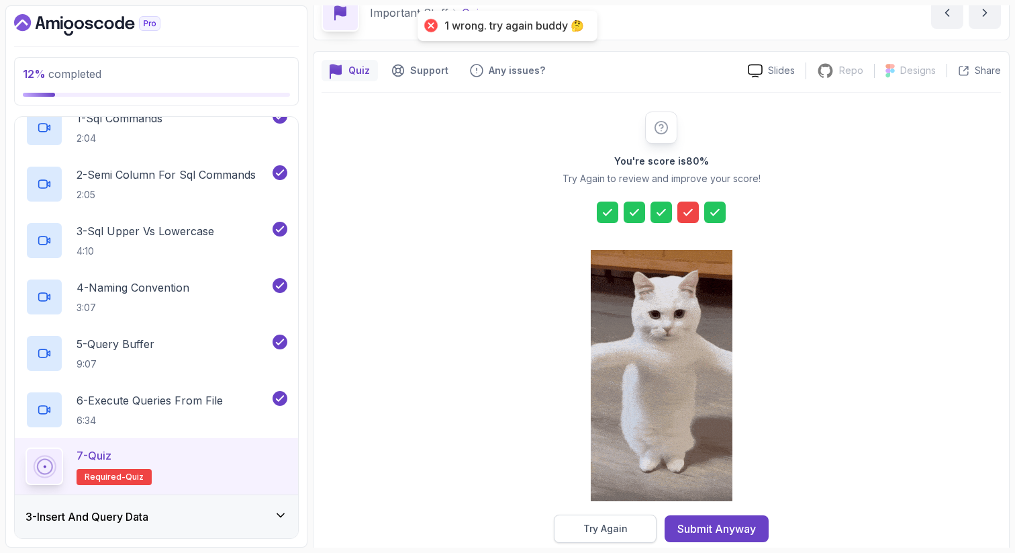
click at [586, 524] on div "Try Again" at bounding box center [605, 528] width 44 height 13
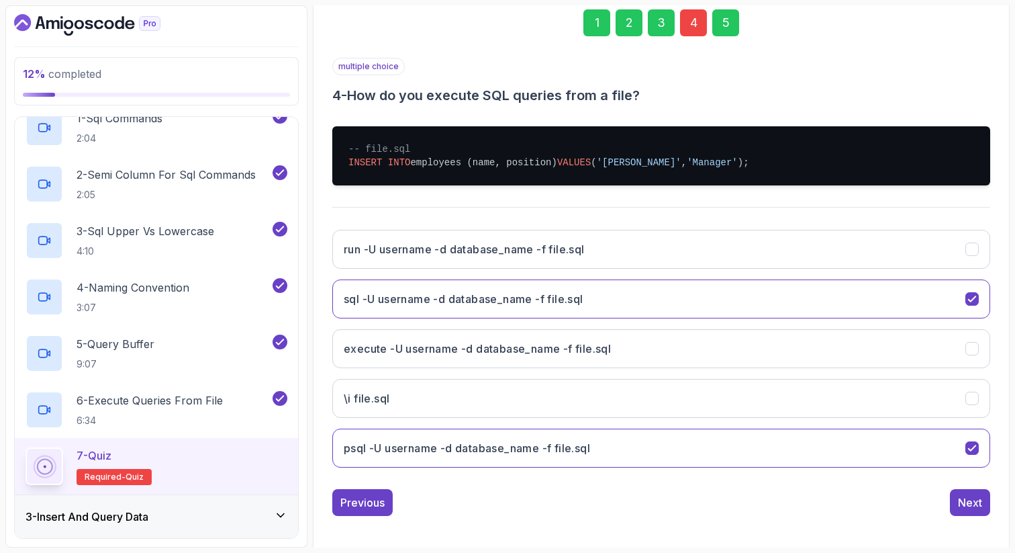
scroll to position [209, 0]
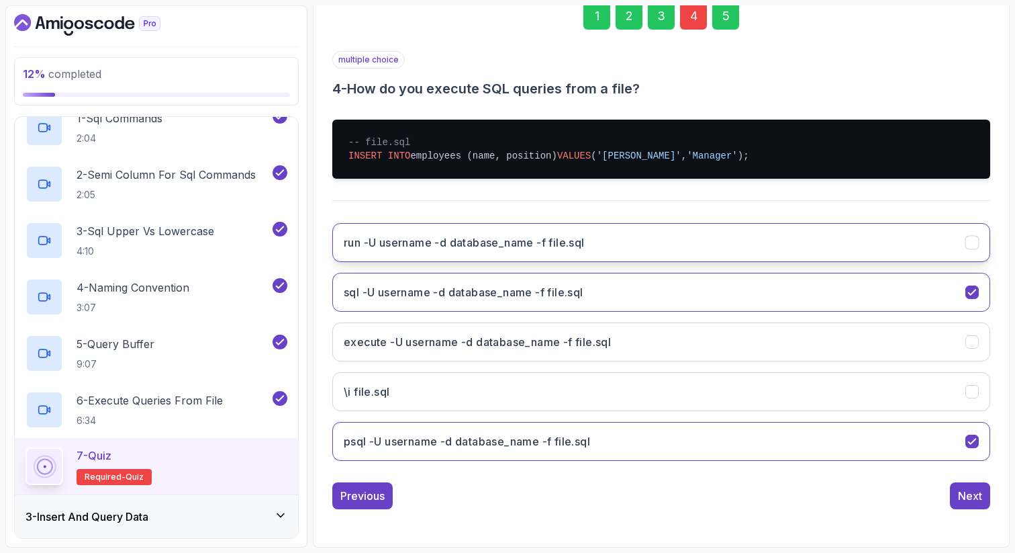
click at [668, 247] on button "run -U username -d database_name -f file.sql" at bounding box center [661, 242] width 658 height 39
click at [727, 3] on section "12 % completed 1 - Intro 2 - Important Stuff 1 - Sql Commands 2:04 2 - Semi Col…" at bounding box center [507, 276] width 1015 height 553
click at [727, 11] on div "5" at bounding box center [725, 16] width 27 height 27
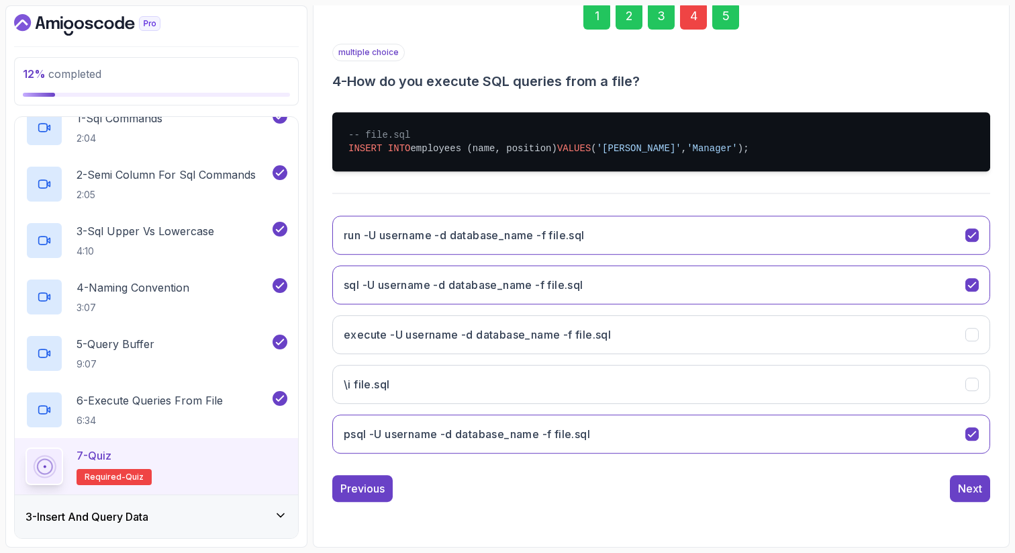
scroll to position [68, 0]
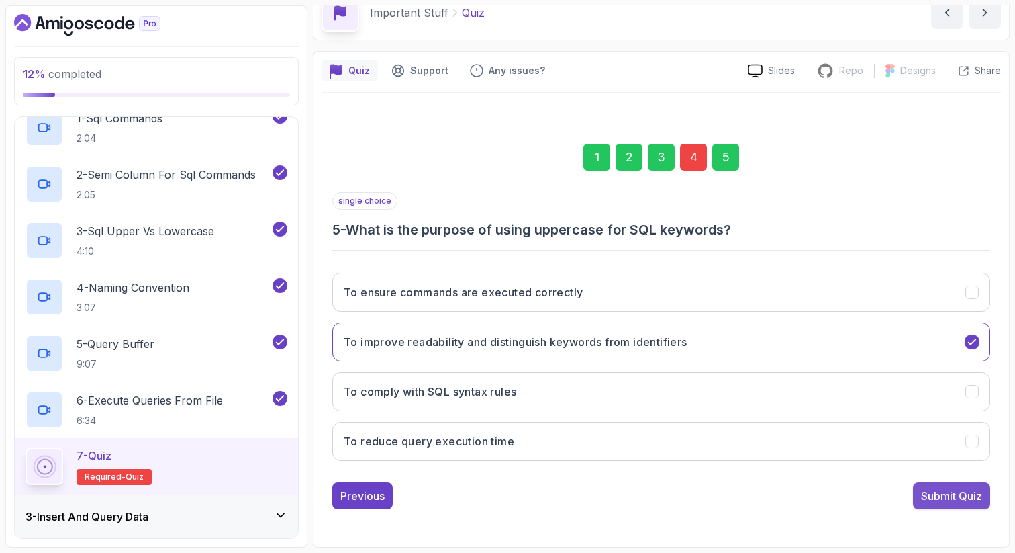
click at [949, 500] on div "Submit Quiz" at bounding box center [951, 495] width 61 height 16
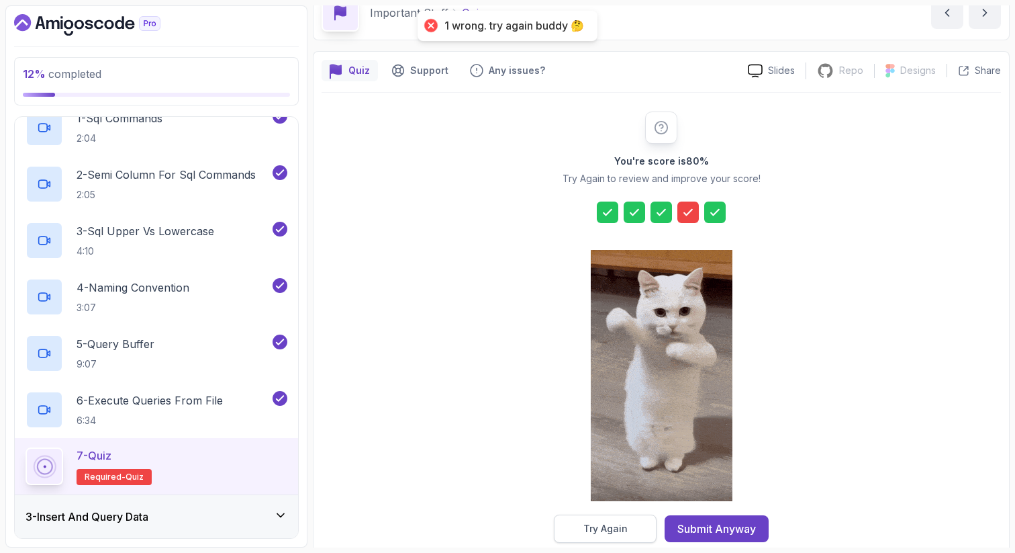
click at [594, 532] on div "Try Again" at bounding box center [605, 528] width 44 height 13
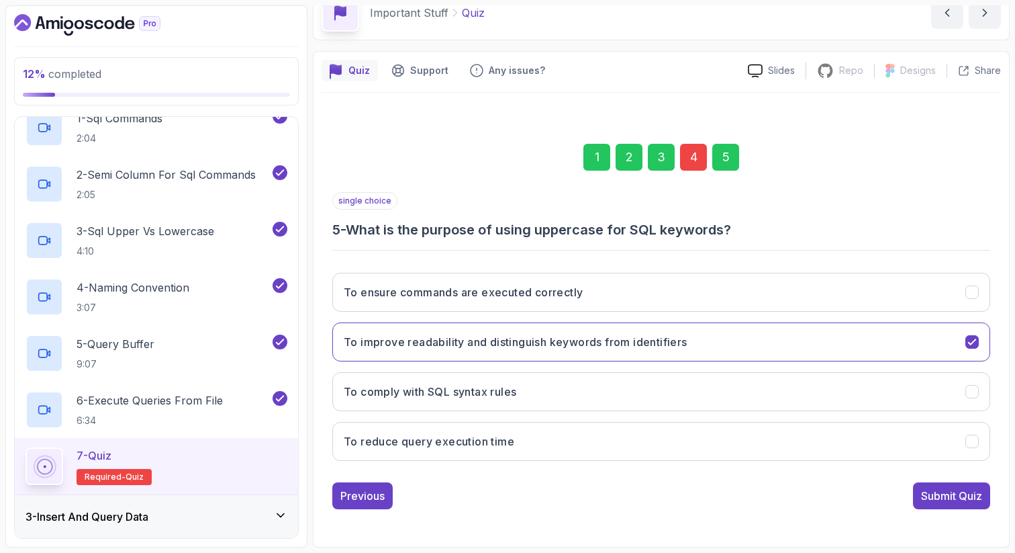
click at [694, 152] on div "4" at bounding box center [693, 157] width 27 height 27
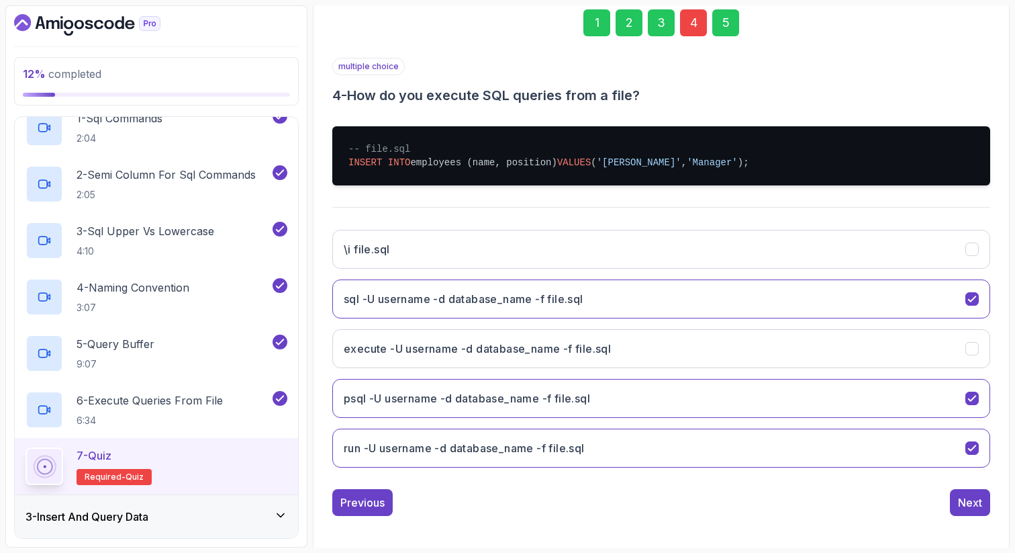
scroll to position [209, 0]
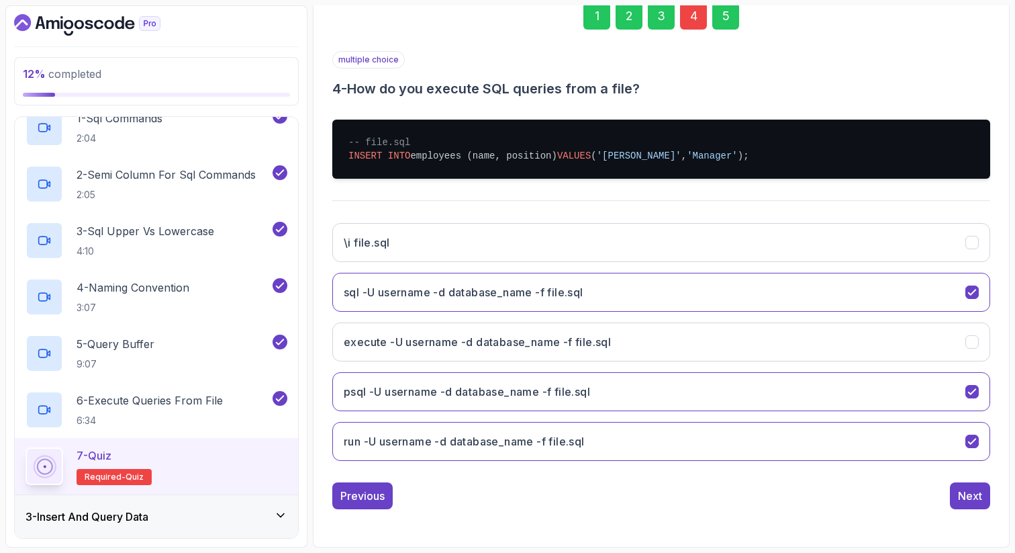
click at [739, 254] on button "\i file.sql" at bounding box center [661, 242] width 658 height 39
click at [723, 16] on div "5" at bounding box center [725, 16] width 27 height 27
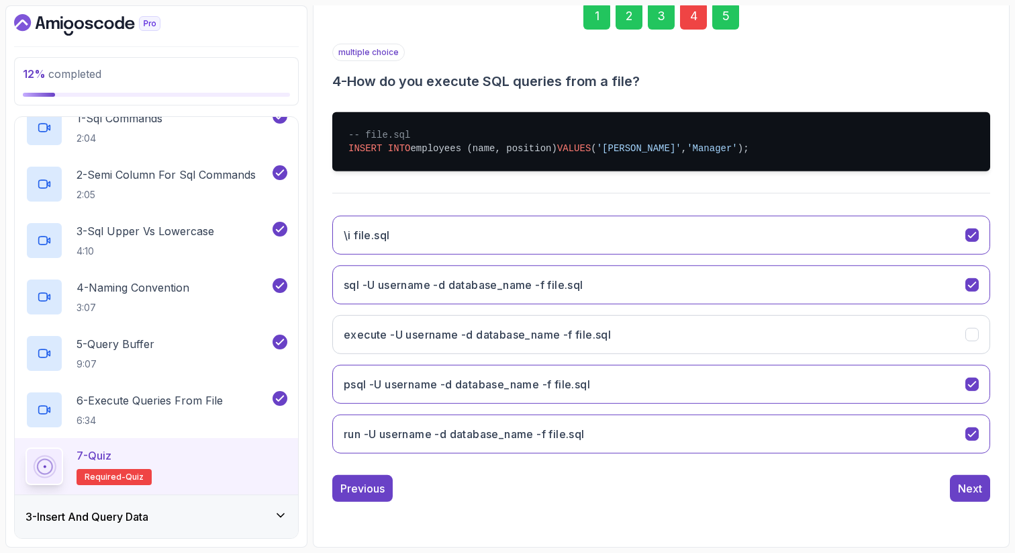
scroll to position [68, 0]
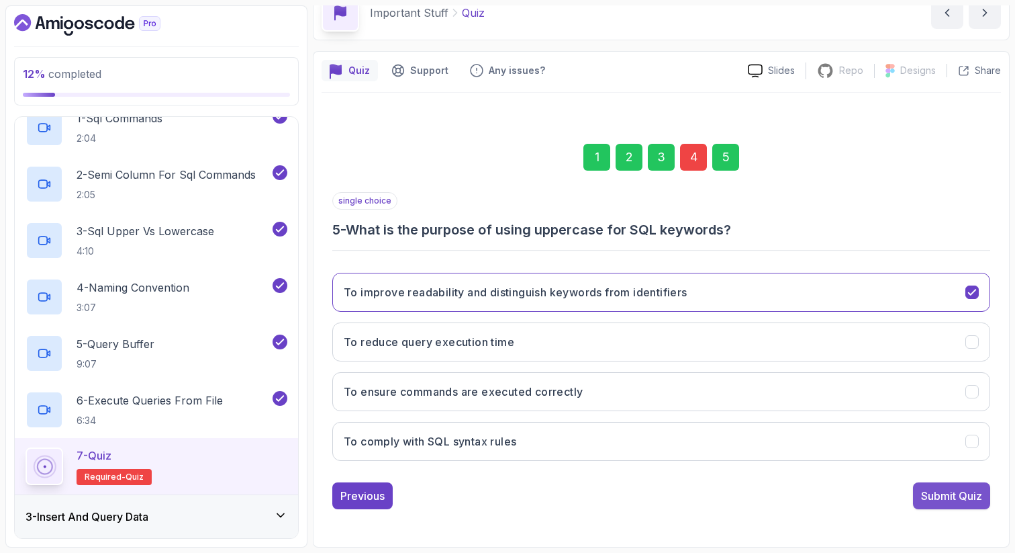
click at [962, 491] on div "Submit Quiz" at bounding box center [951, 495] width 61 height 16
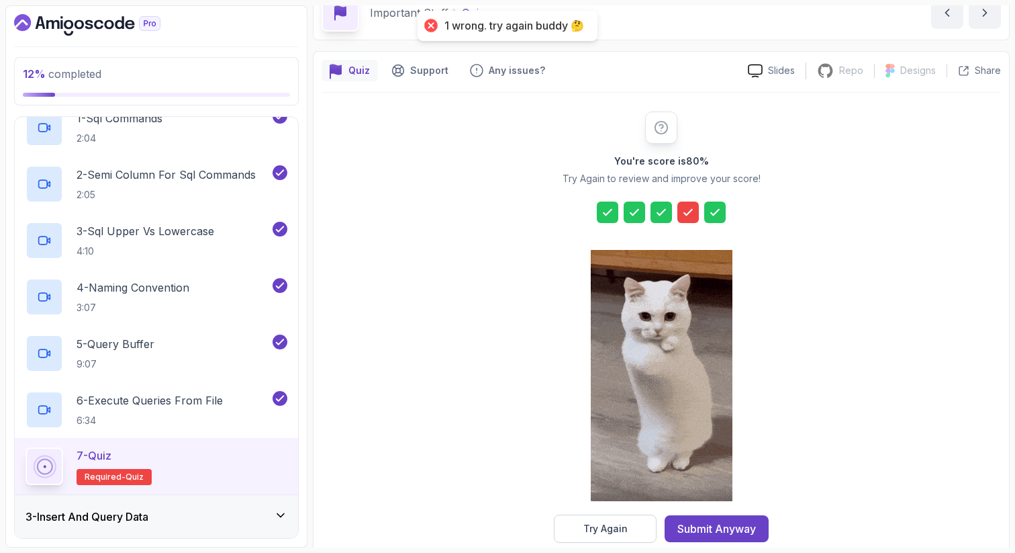
click at [690, 210] on icon at bounding box center [688, 211] width 8 height 5
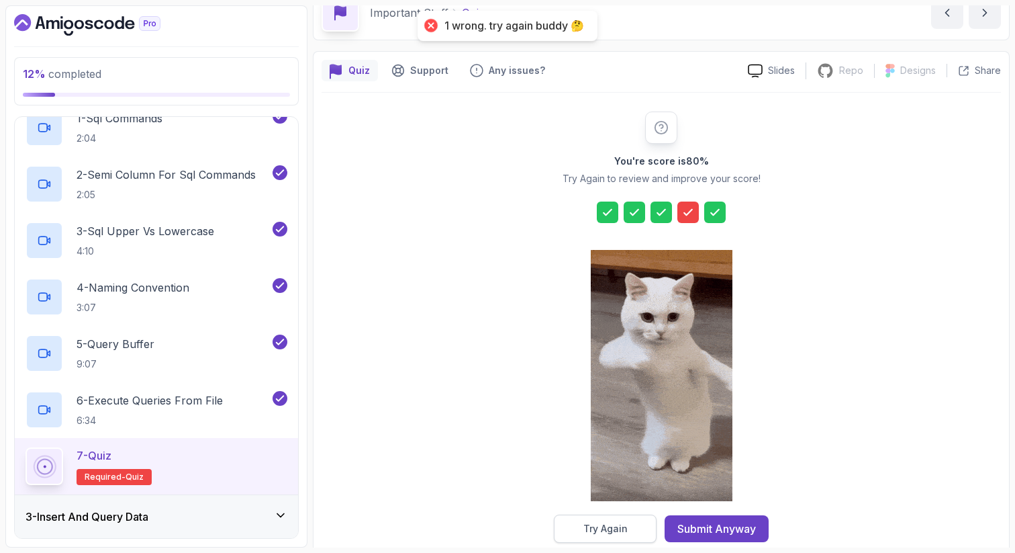
click at [587, 526] on div "Try Again" at bounding box center [605, 528] width 44 height 13
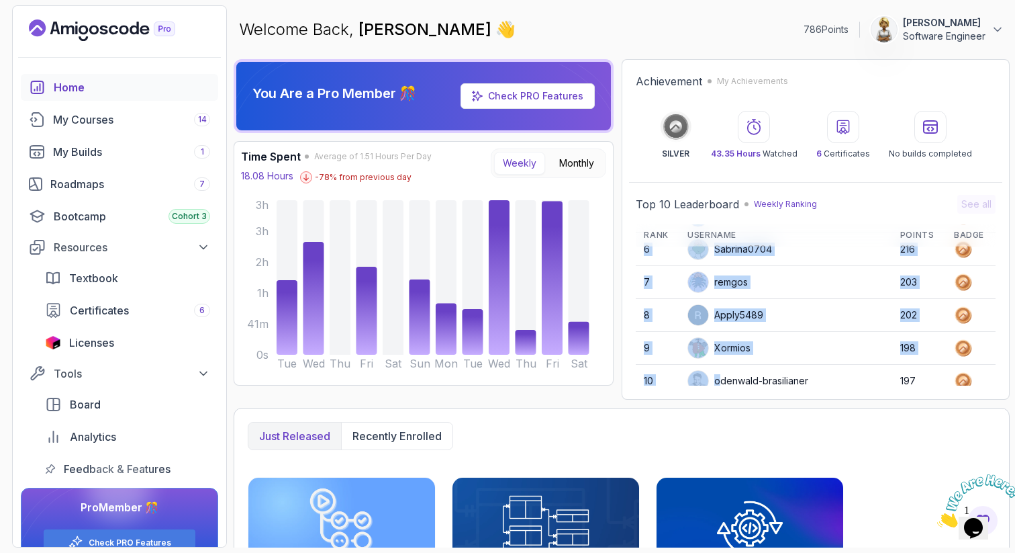
drag, startPoint x: 728, startPoint y: 361, endPoint x: 728, endPoint y: 382, distance: 21.5
click at [728, 382] on tbody "1 mbpress01@gmail.com 1233 2 charminghawk124db 1220 3 Lucy25648 1217 4 NC 325 5…" at bounding box center [816, 232] width 360 height 329
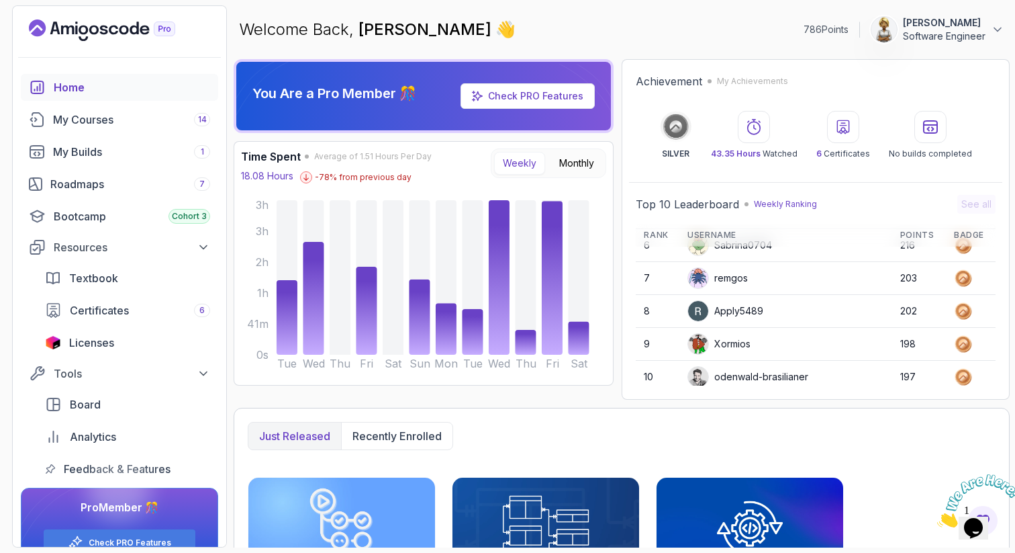
click at [741, 379] on div "odenwald-brasilianer" at bounding box center [748, 376] width 121 height 21
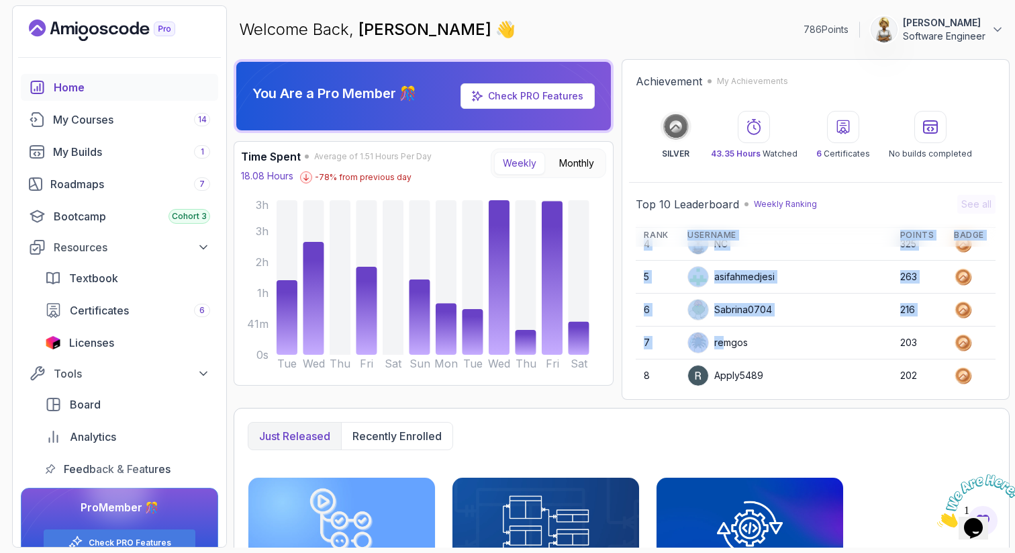
scroll to position [69, 0]
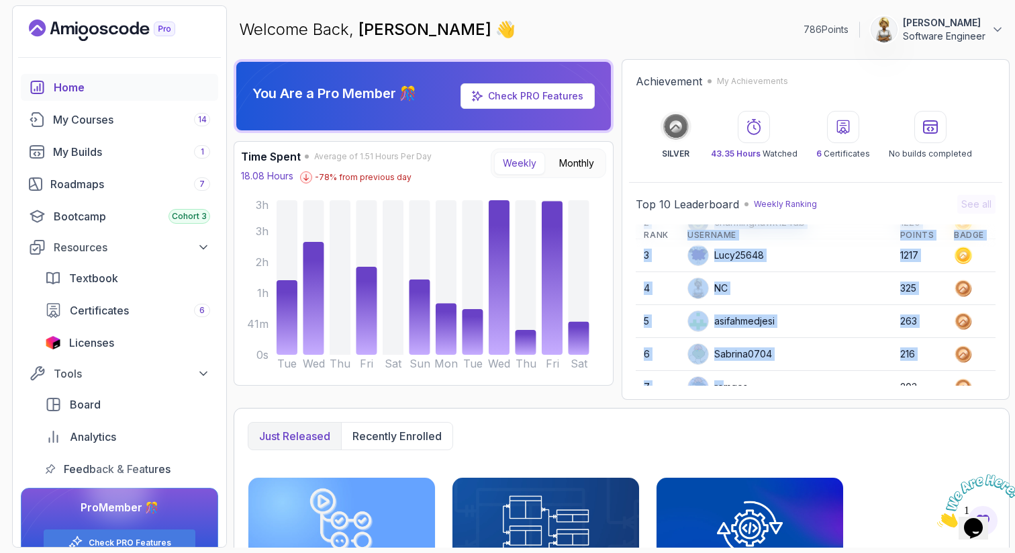
drag, startPoint x: 732, startPoint y: 281, endPoint x: 735, endPoint y: 228, distance: 53.1
click at [735, 228] on table "Rank Username Points Badge 1 mbpress01@gmail.com 1233 2 charminghawk124db 1220 …" at bounding box center [816, 326] width 360 height 350
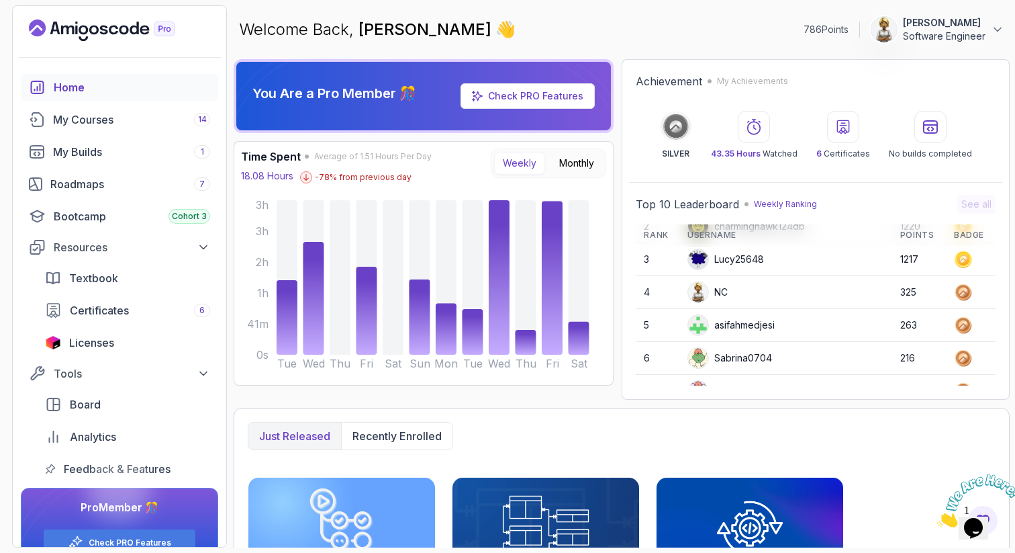
click at [759, 293] on td "NC" at bounding box center [785, 292] width 213 height 32
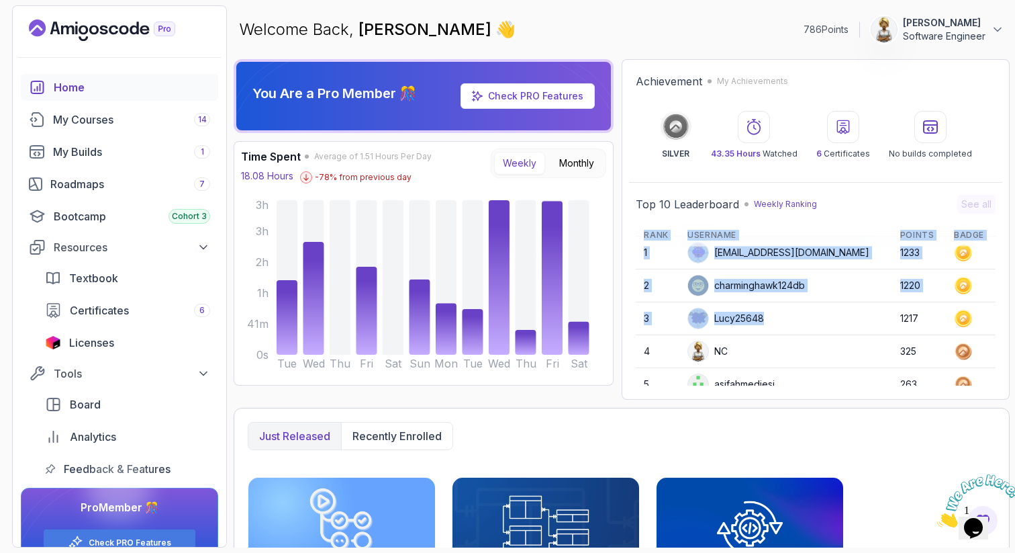
scroll to position [0, 0]
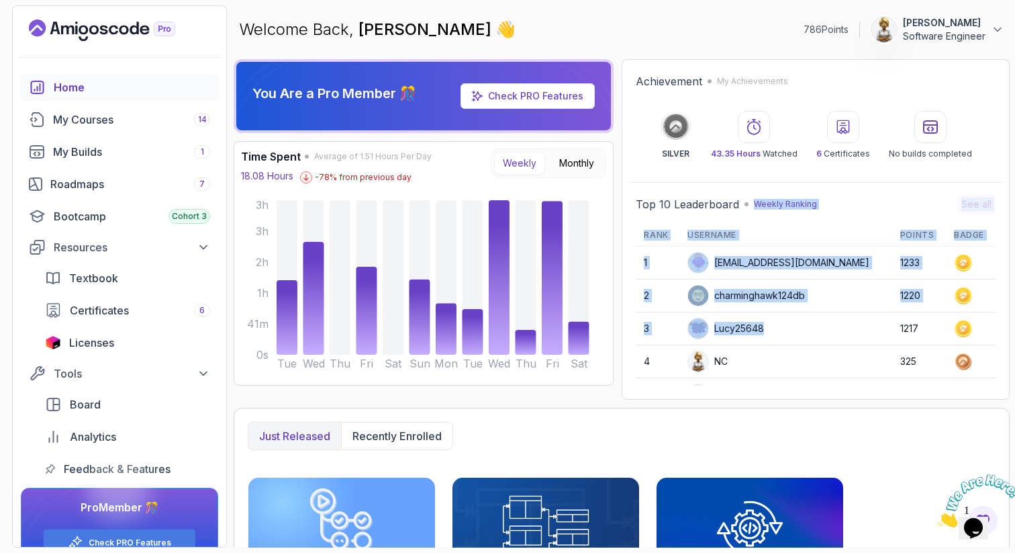
drag, startPoint x: 744, startPoint y: 271, endPoint x: 745, endPoint y: 213, distance: 58.4
click at [745, 213] on div "Top 10 Leaderboard Weekly Ranking See all Rank Username Points Badge 1 mbpress0…" at bounding box center [816, 290] width 360 height 191
